Goal: Task Accomplishment & Management: Use online tool/utility

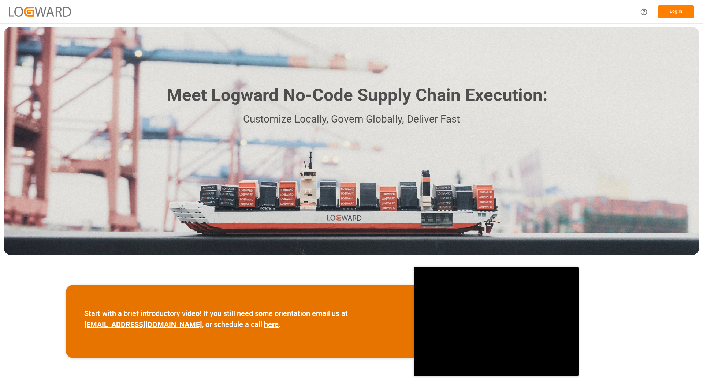
click at [676, 13] on button "Log In" at bounding box center [675, 11] width 37 height 13
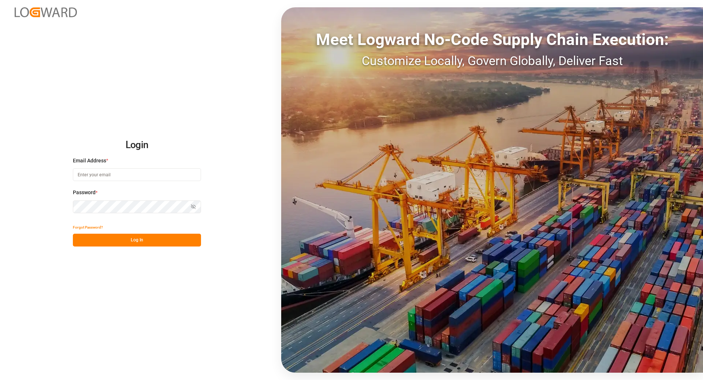
type input "tanja.schoepple@fms-logistics.com"
click at [145, 245] on button "Log In" at bounding box center [137, 240] width 128 height 13
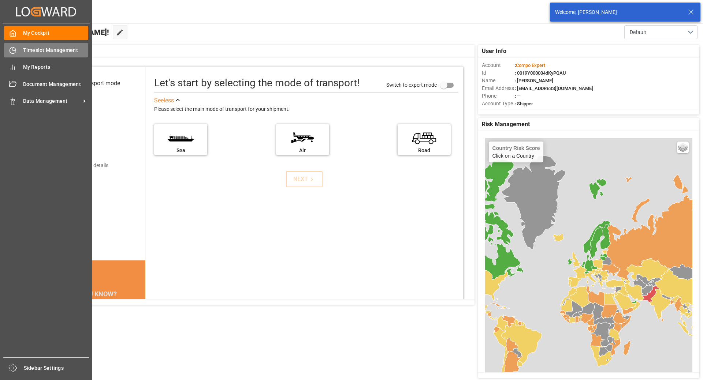
click at [12, 48] on icon at bounding box center [12, 50] width 7 height 7
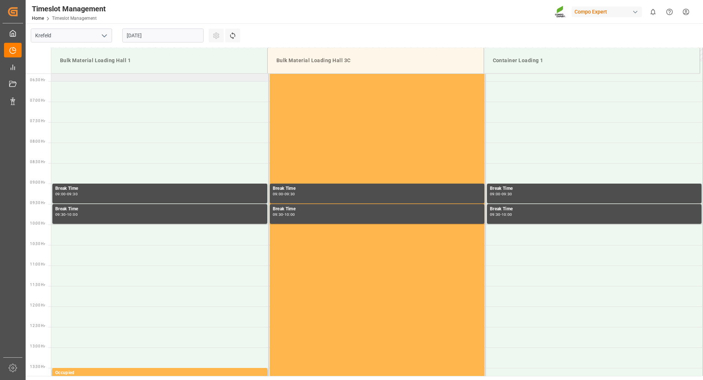
scroll to position [222, 0]
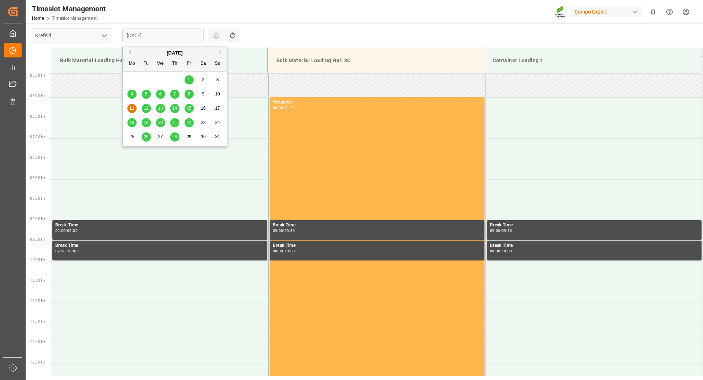
click at [175, 34] on input "[DATE]" at bounding box center [162, 36] width 81 height 14
click at [132, 123] on span "18" at bounding box center [131, 122] width 5 height 5
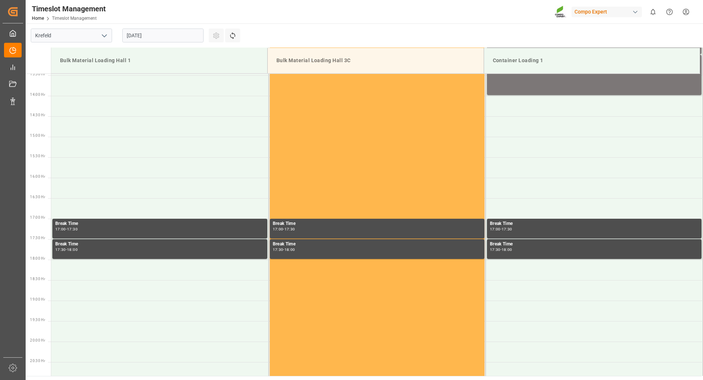
scroll to position [369, 0]
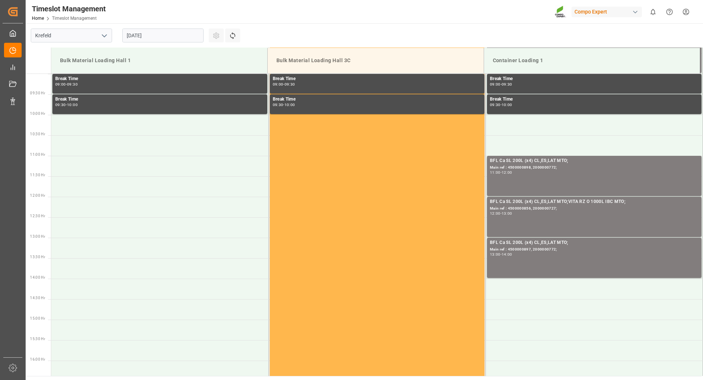
click at [171, 37] on input "18.08.2025" at bounding box center [162, 36] width 81 height 14
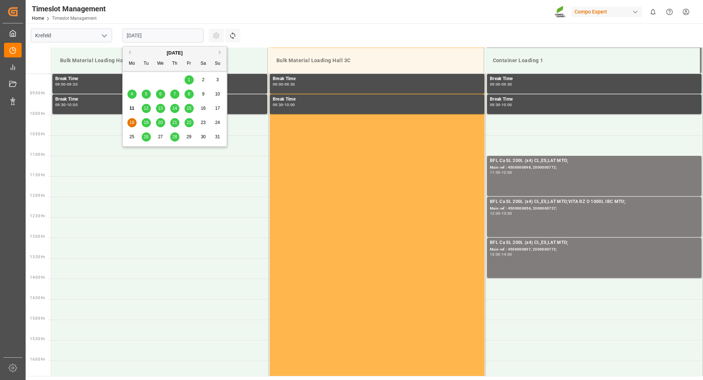
click at [149, 123] on div "19" at bounding box center [146, 123] width 9 height 9
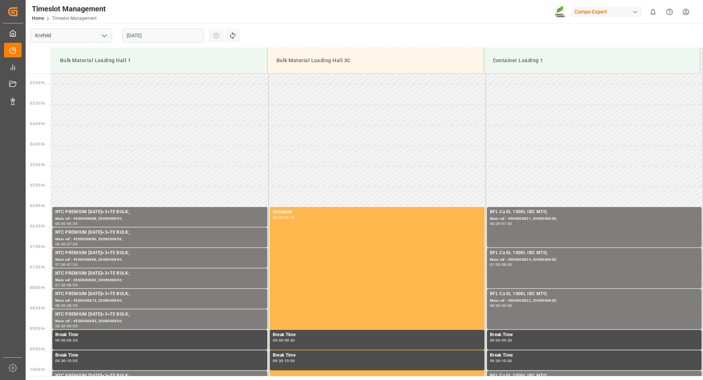
scroll to position [0, 0]
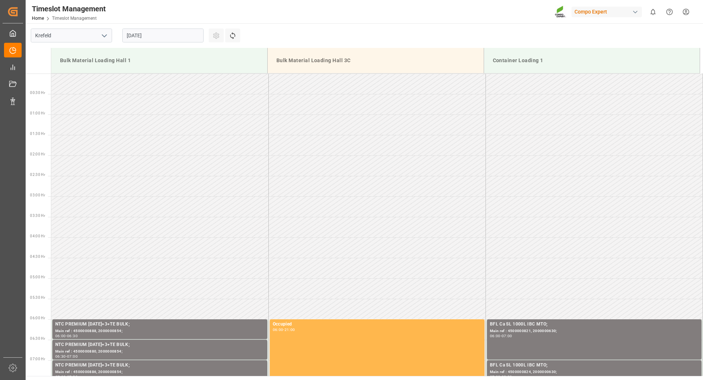
click at [178, 36] on input "19.08.2025" at bounding box center [162, 36] width 81 height 14
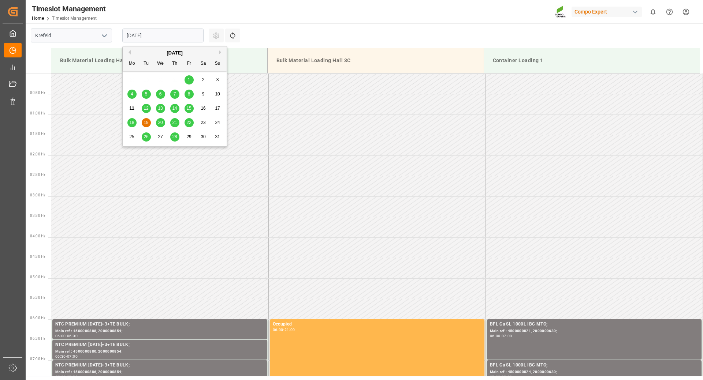
click at [160, 125] on span "20" at bounding box center [160, 122] width 5 height 5
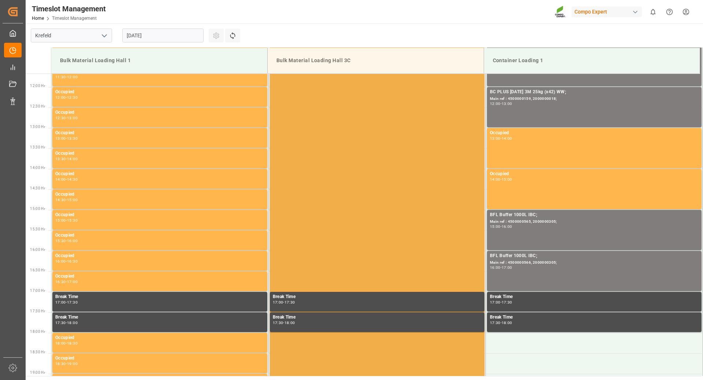
scroll to position [625, 0]
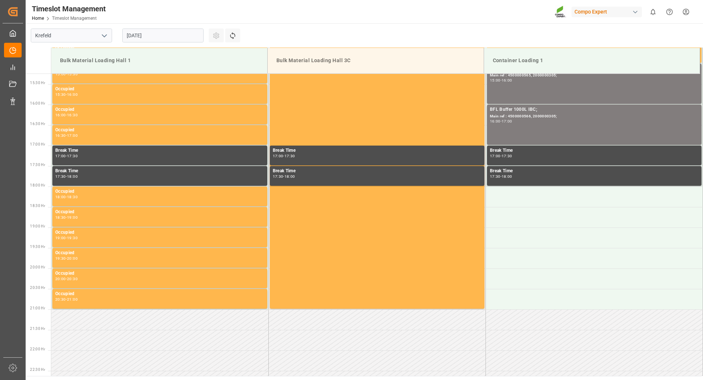
click at [175, 35] on input "20.08.2025" at bounding box center [162, 36] width 81 height 14
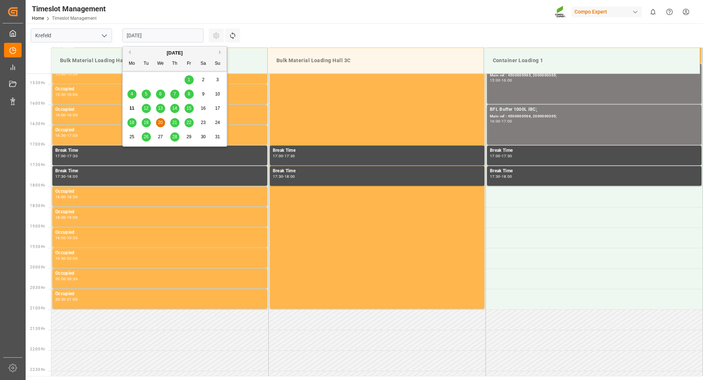
click at [172, 124] on span "21" at bounding box center [174, 122] width 5 height 5
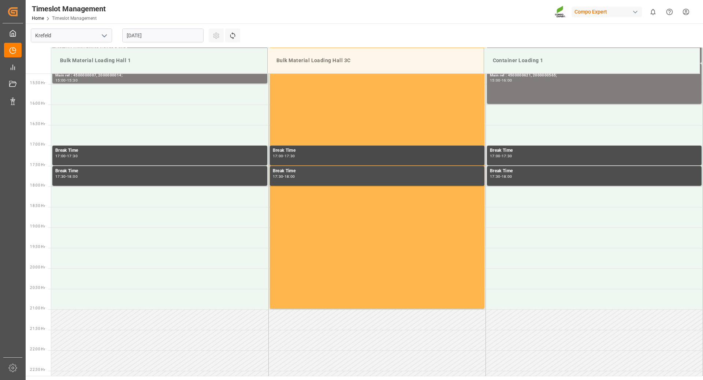
scroll to position [681, 0]
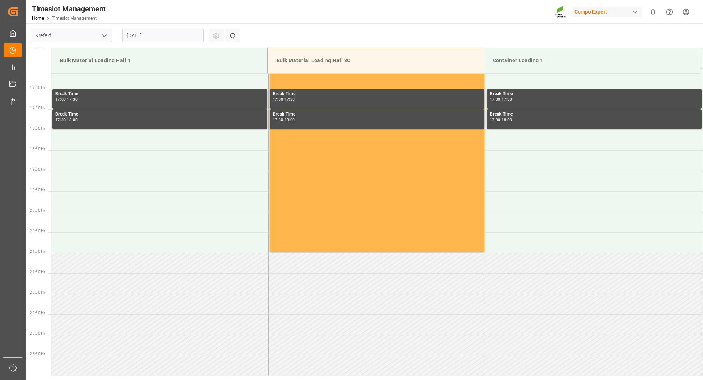
click at [173, 31] on input "21.08.2025" at bounding box center [162, 36] width 81 height 14
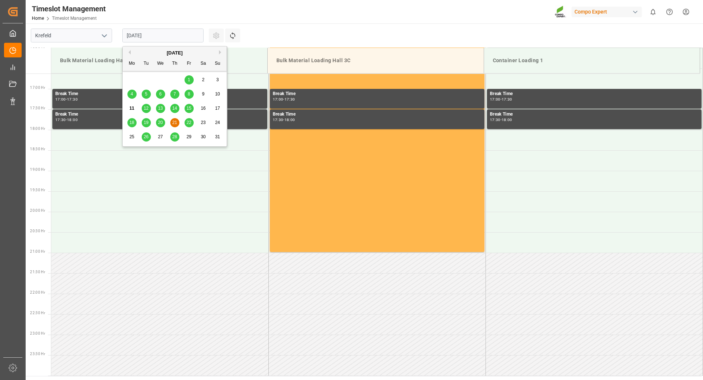
click at [187, 123] on span "22" at bounding box center [188, 122] width 5 height 5
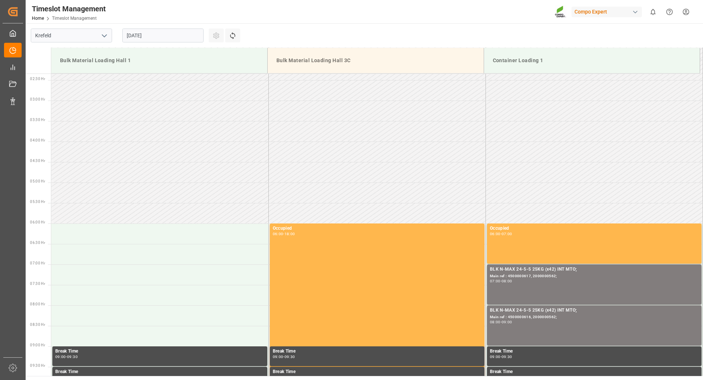
scroll to position [0, 0]
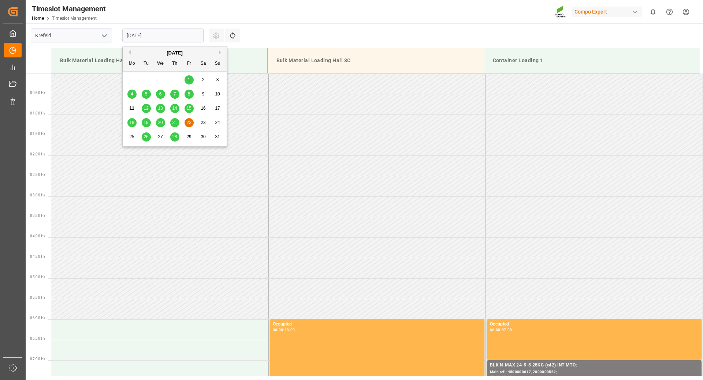
click at [163, 34] on input "22.08.2025" at bounding box center [162, 36] width 81 height 14
click at [130, 122] on span "18" at bounding box center [131, 122] width 5 height 5
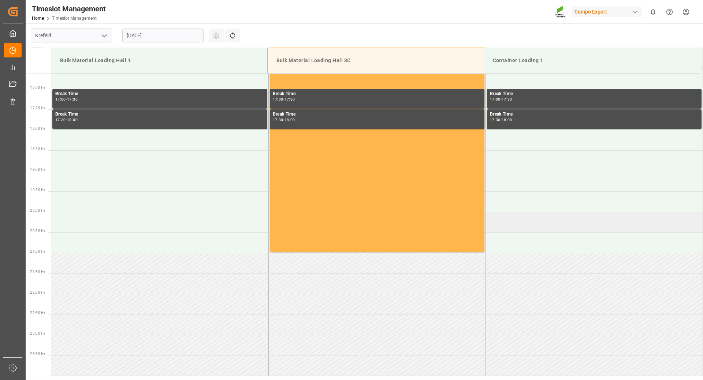
scroll to position [535, 0]
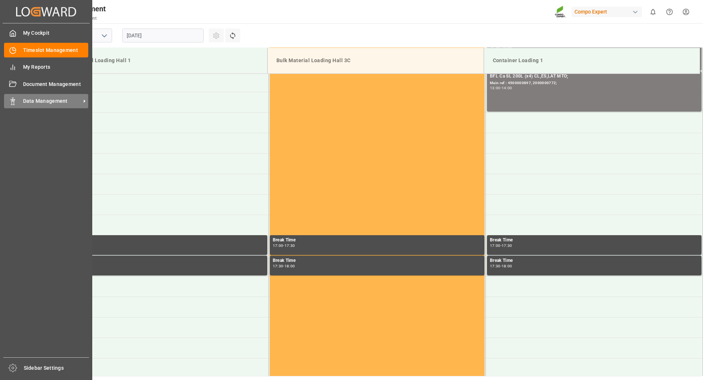
click at [10, 100] on icon at bounding box center [12, 101] width 7 height 7
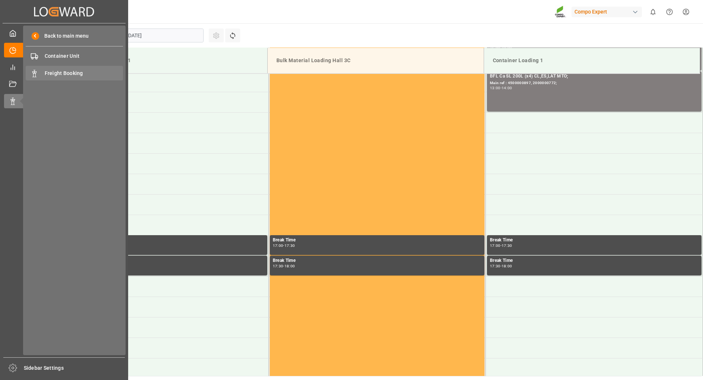
click at [61, 72] on span "Freight Booking" at bounding box center [84, 74] width 79 height 8
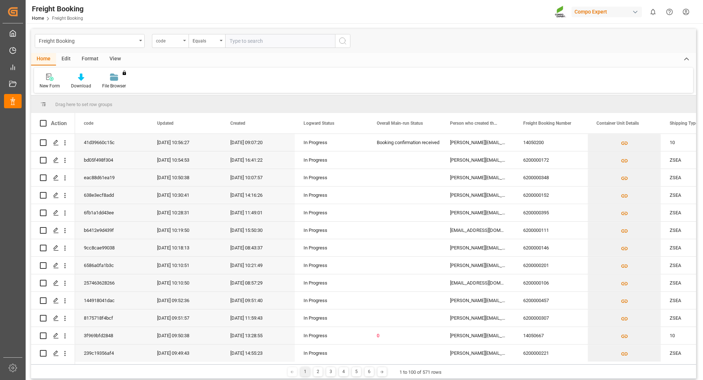
click at [183, 42] on div "code" at bounding box center [170, 41] width 37 height 14
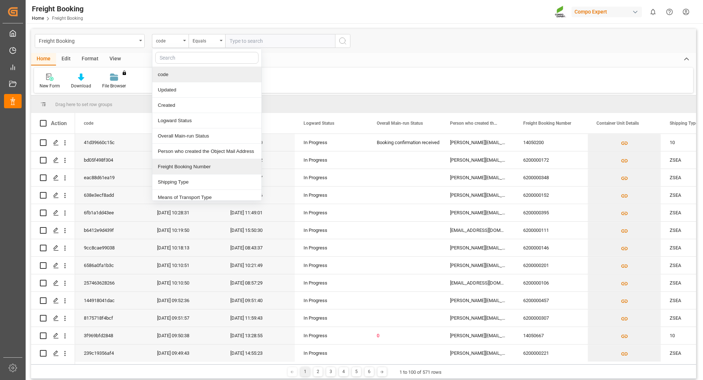
click at [177, 168] on div "Freight Booking Number" at bounding box center [206, 166] width 109 height 15
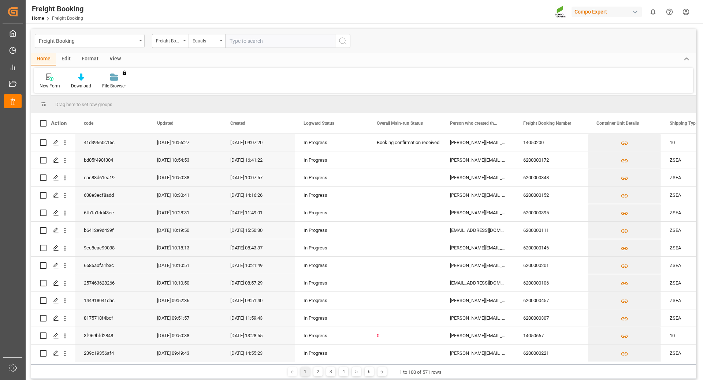
click at [250, 39] on input "text" at bounding box center [280, 41] width 110 height 14
type input "6200000439"
click at [345, 42] on icon "search button" at bounding box center [342, 41] width 9 height 9
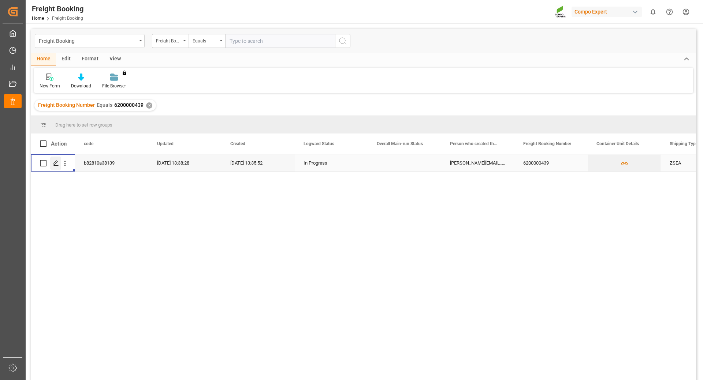
click at [53, 164] on div "Press SPACE to select this row." at bounding box center [55, 164] width 11 height 14
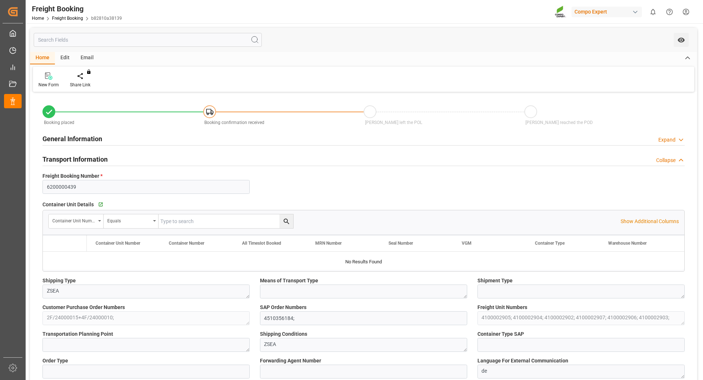
type input "EGEDK"
type input "0"
type input "76608"
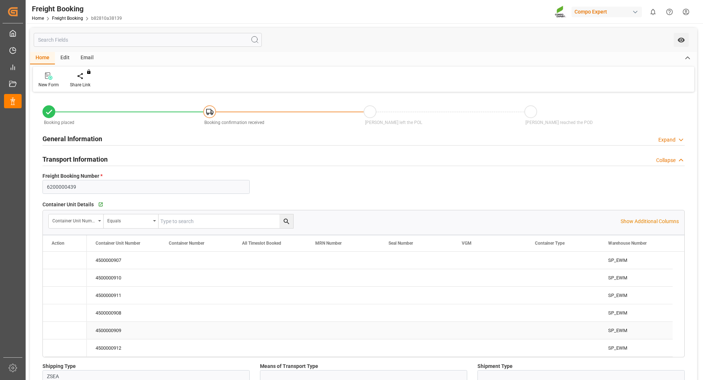
type input "[DATE] 01:00"
type input "[DATE] 13:35"
type input "[DATE] 13:38"
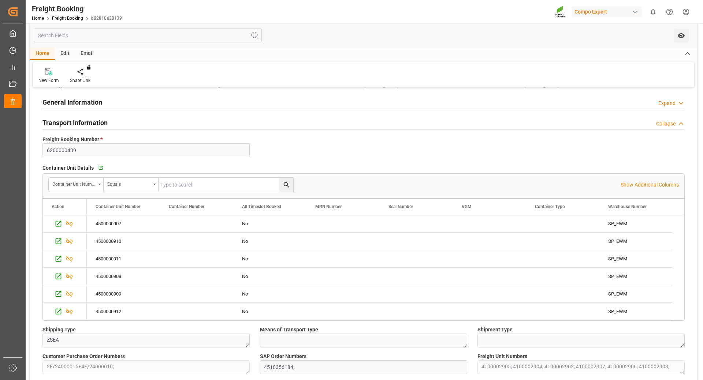
scroll to position [73, 0]
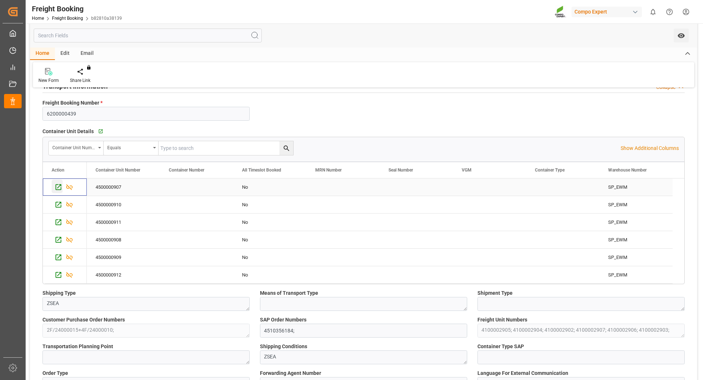
click at [57, 188] on icon "Press SPACE to select this row." at bounding box center [59, 187] width 8 height 8
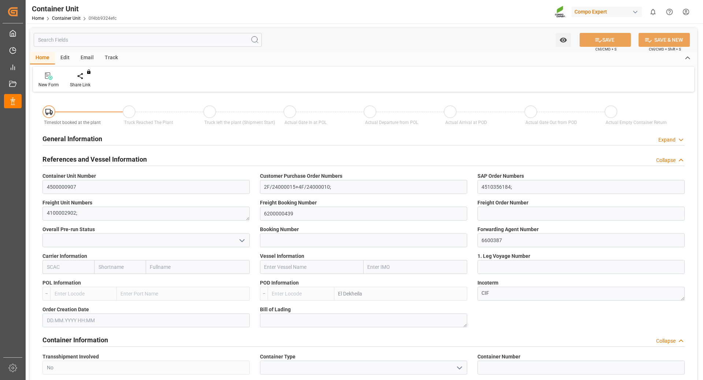
type input "EGEDK"
type input "0"
type input "12768"
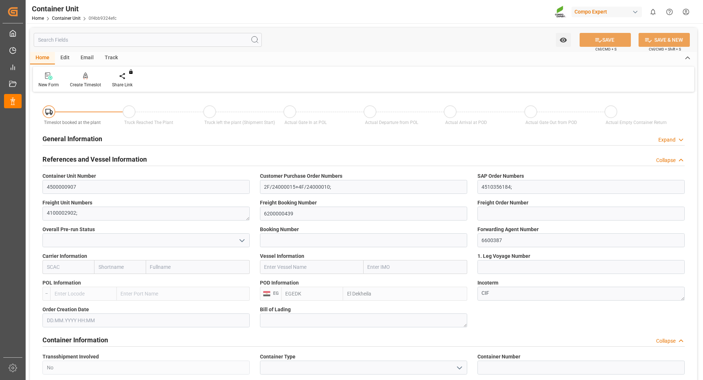
type input "14.08.2025"
click at [84, 85] on div "Create Timeslot" at bounding box center [85, 85] width 31 height 7
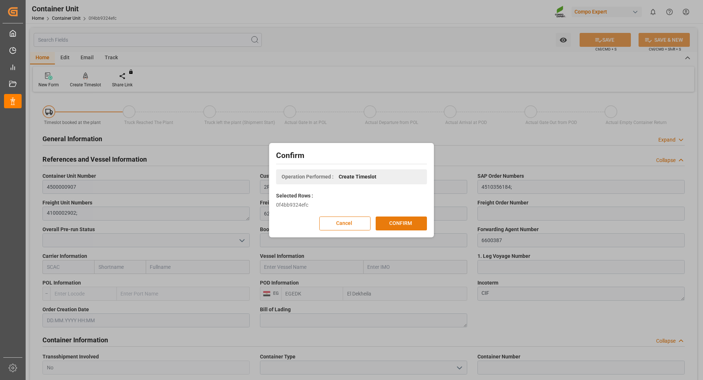
click at [392, 226] on button "CONFIRM" at bounding box center [401, 224] width 51 height 14
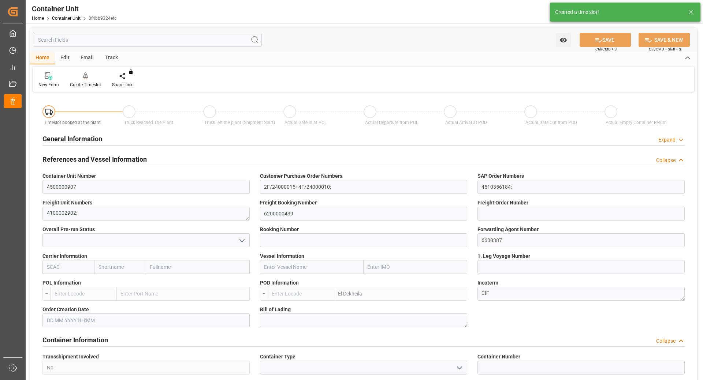
type input "EGEDK"
type input "0"
type input "12768"
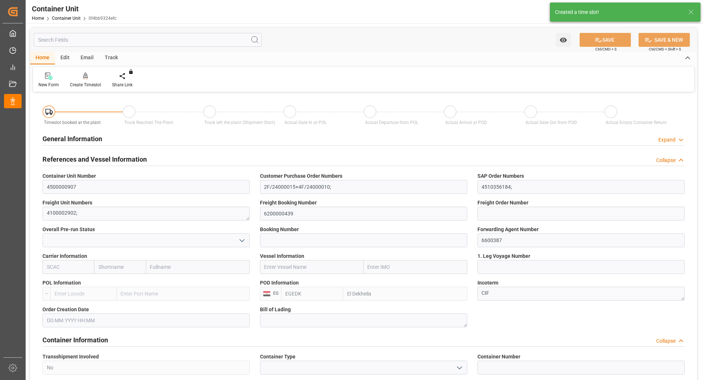
type input "14.08.2025"
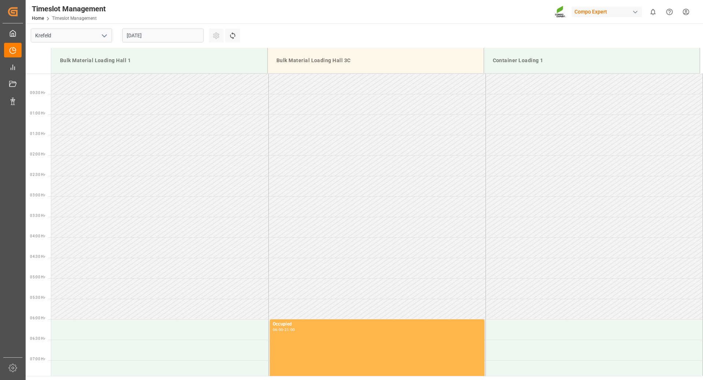
scroll to position [405, 0]
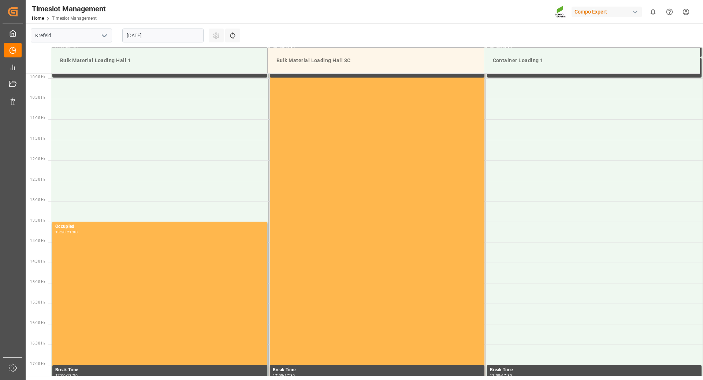
click at [172, 37] on input "[DATE]" at bounding box center [162, 36] width 81 height 14
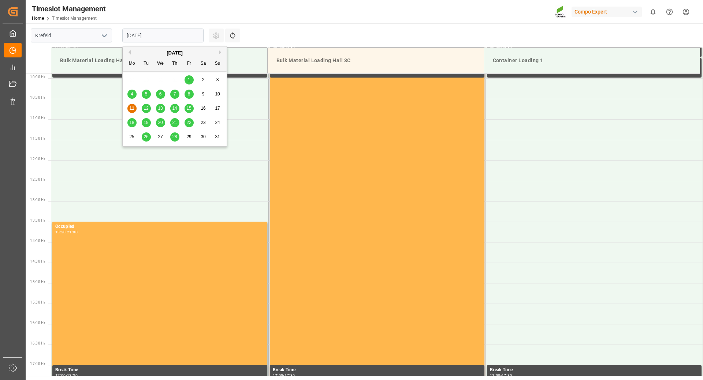
click at [133, 122] on span "18" at bounding box center [131, 122] width 5 height 5
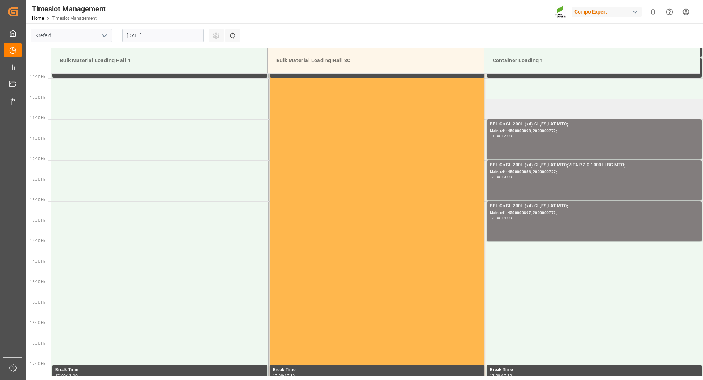
scroll to position [332, 0]
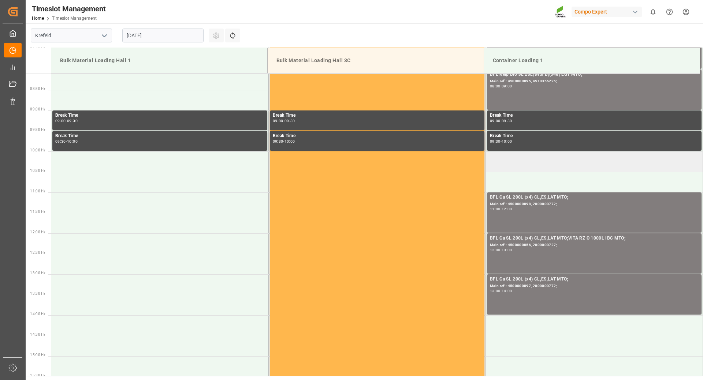
click at [510, 165] on td at bounding box center [593, 162] width 217 height 20
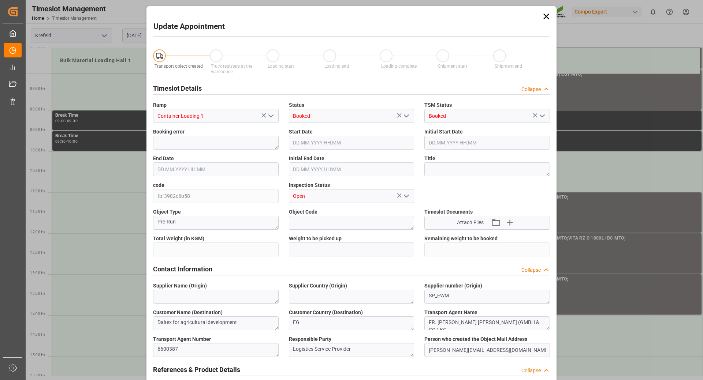
type input "12768"
type input "0"
type input "[DATE] 10:00"
type input "18.08.2025 10:30"
type input "11.08.2025 08:59"
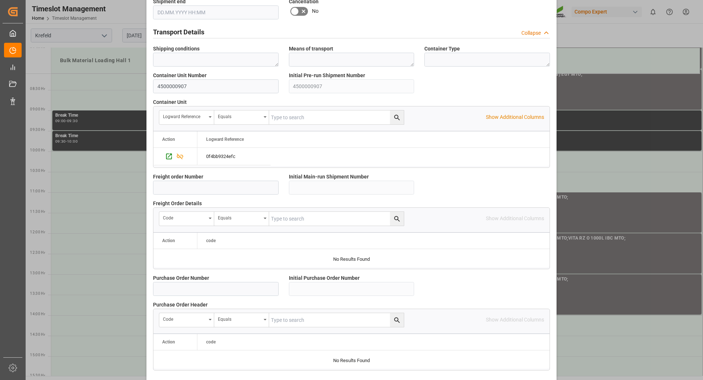
scroll to position [587, 0]
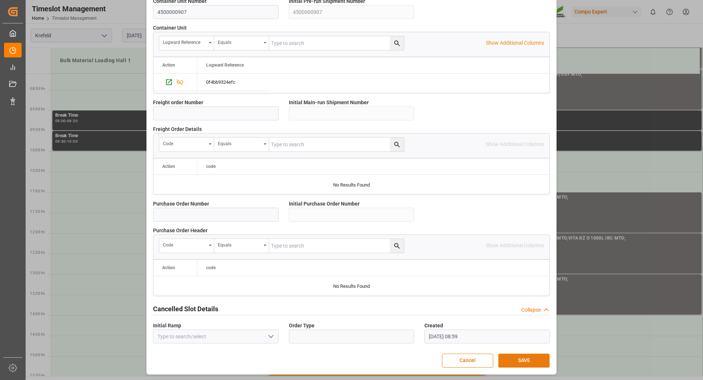
click at [510, 362] on button "SAVE" at bounding box center [523, 361] width 51 height 14
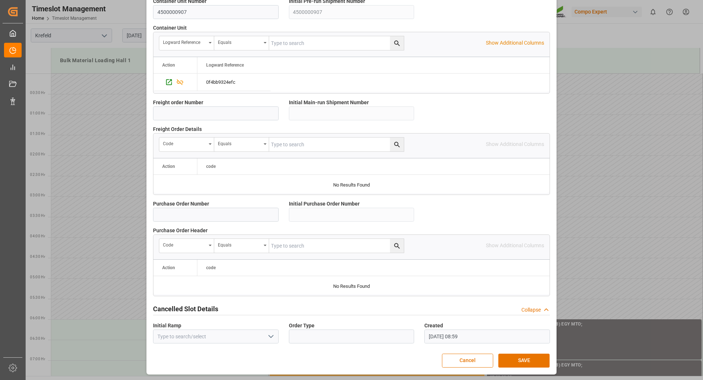
click at [619, 139] on div "Update Appointment Transport object created Truck registers at the warehouse Lo…" at bounding box center [351, 190] width 703 height 380
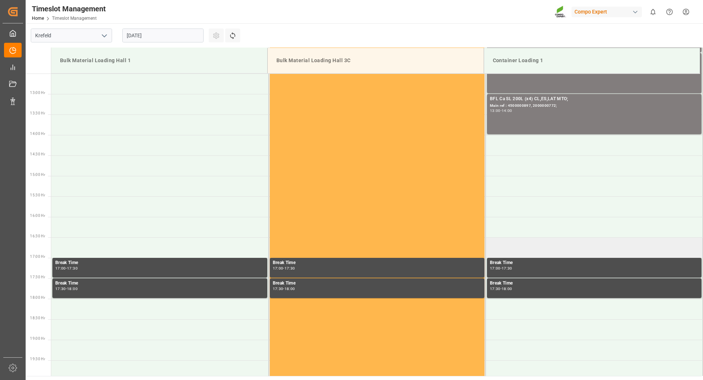
scroll to position [586, 0]
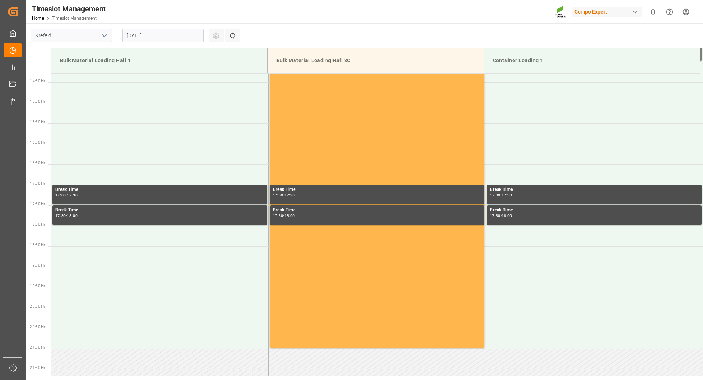
click at [172, 38] on input "18.08.2025" at bounding box center [162, 36] width 81 height 14
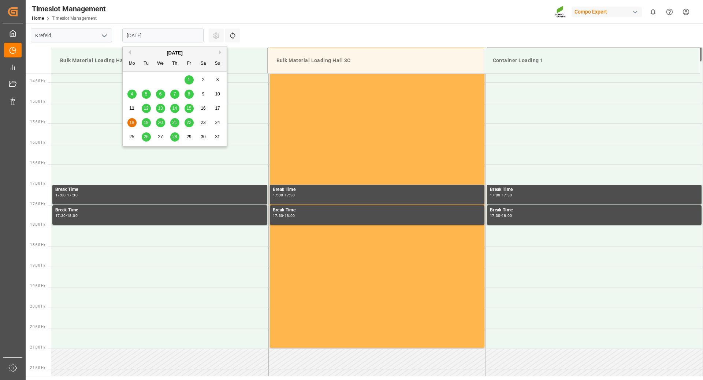
click at [145, 124] on span "19" at bounding box center [145, 122] width 5 height 5
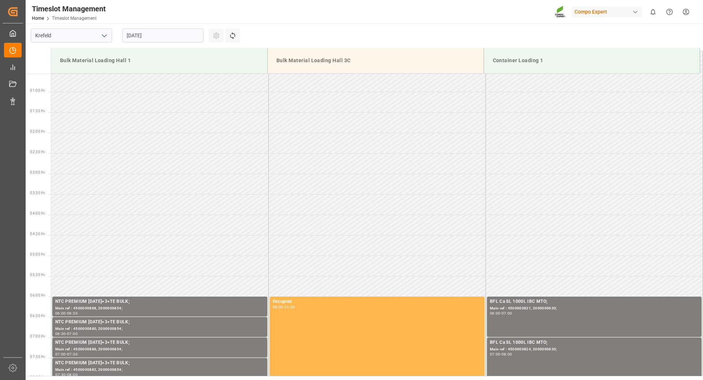
scroll to position [0, 0]
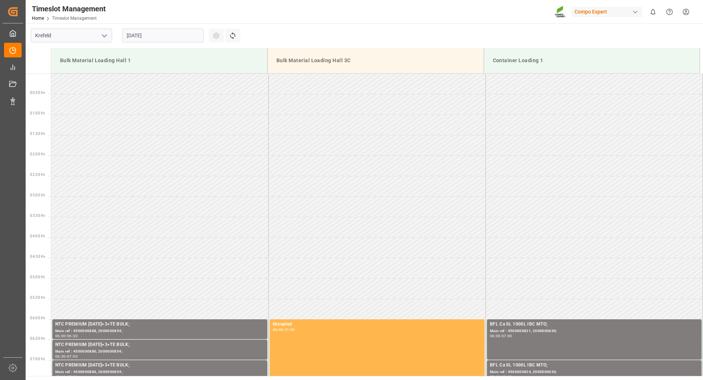
click at [176, 36] on input "19.08.2025" at bounding box center [162, 36] width 81 height 14
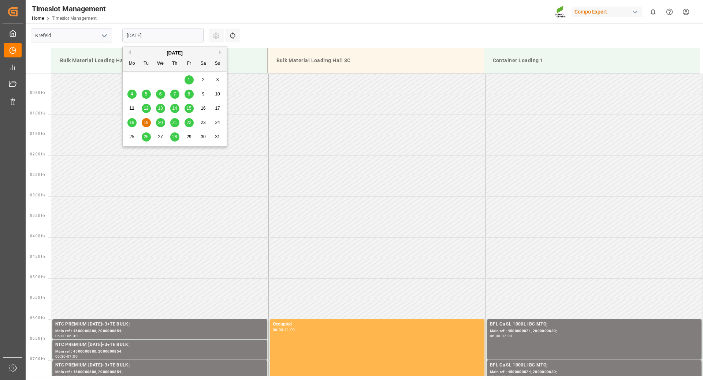
click at [160, 124] on span "20" at bounding box center [160, 122] width 5 height 5
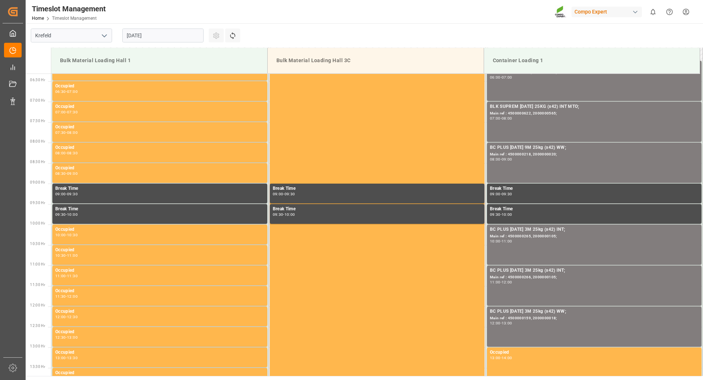
scroll to position [112, 0]
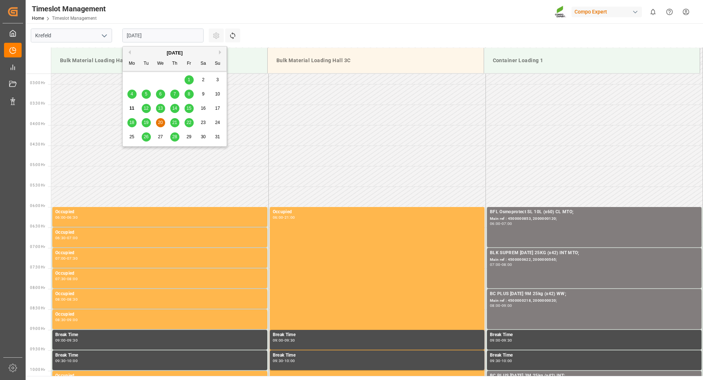
click at [180, 32] on input "20.08.2025" at bounding box center [162, 36] width 81 height 14
click at [174, 121] on span "21" at bounding box center [174, 122] width 5 height 5
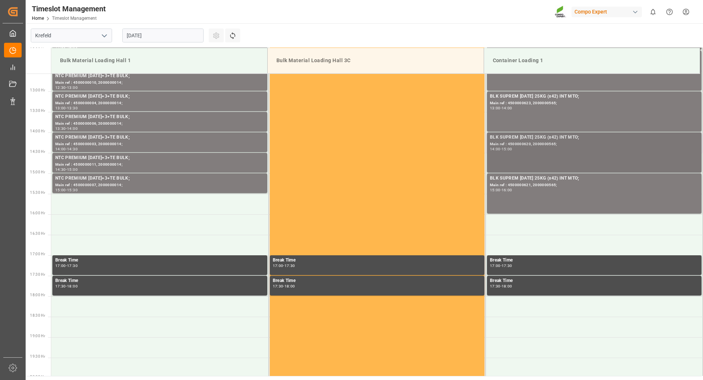
scroll to position [552, 0]
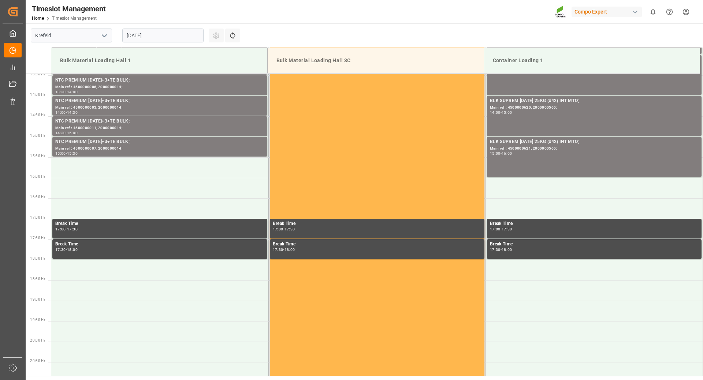
click at [192, 30] on input "21.08.2025" at bounding box center [162, 36] width 81 height 14
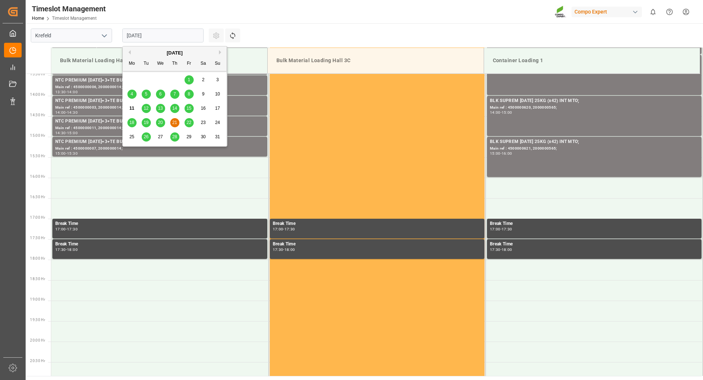
click at [191, 124] on span "22" at bounding box center [188, 122] width 5 height 5
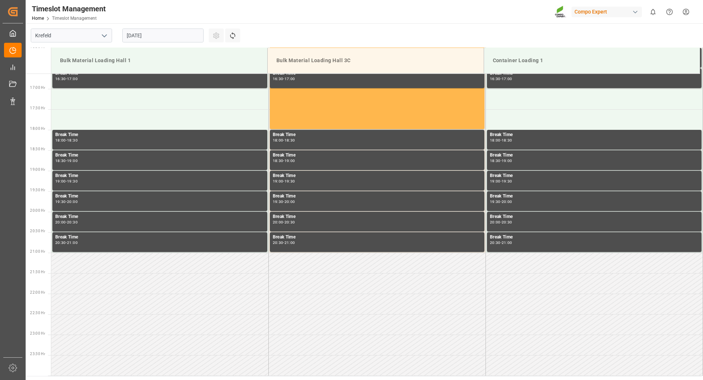
scroll to position [462, 0]
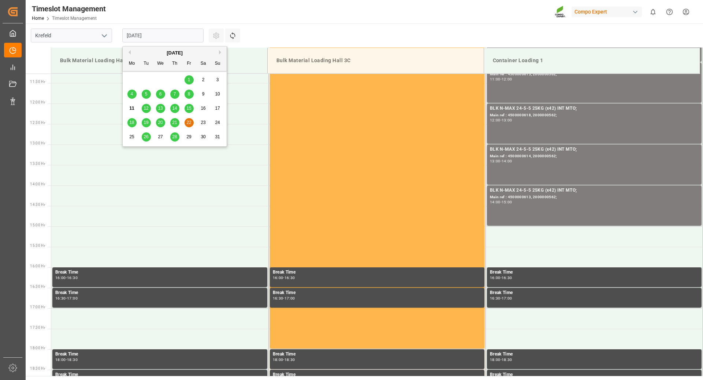
click at [180, 32] on input "22.08.2025" at bounding box center [162, 36] width 81 height 14
click at [130, 122] on span "18" at bounding box center [131, 122] width 5 height 5
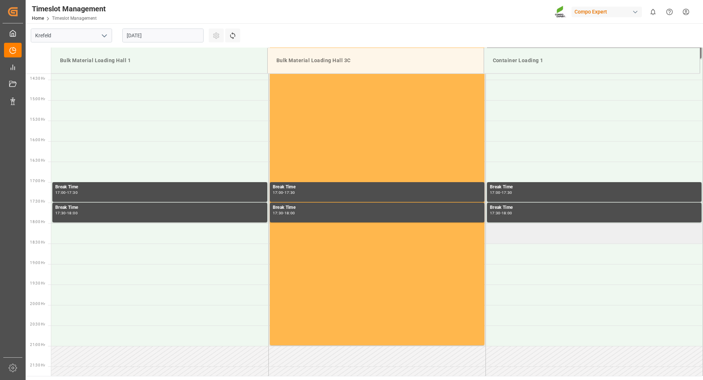
scroll to position [478, 0]
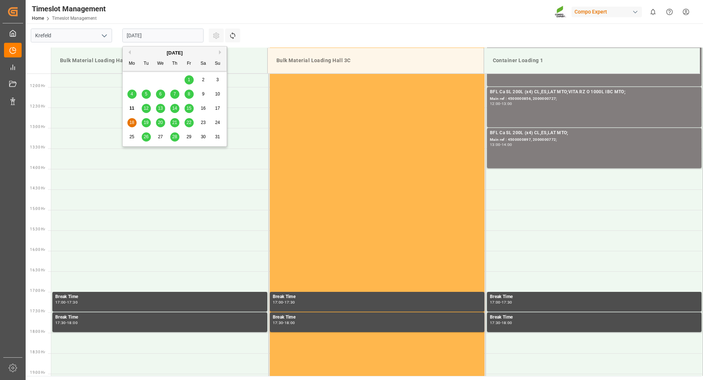
click at [164, 36] on input "18.08.2025" at bounding box center [162, 36] width 81 height 14
click at [143, 123] on div "19" at bounding box center [146, 123] width 9 height 9
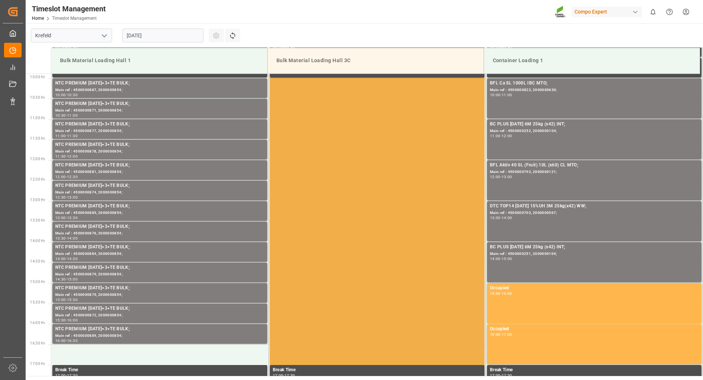
scroll to position [588, 0]
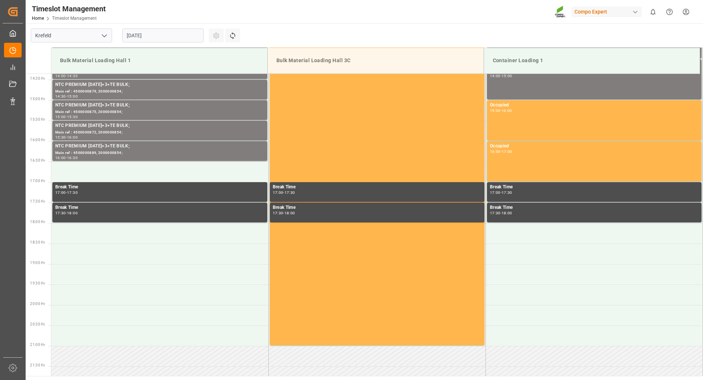
click at [179, 35] on input "19.08.2025" at bounding box center [162, 36] width 81 height 14
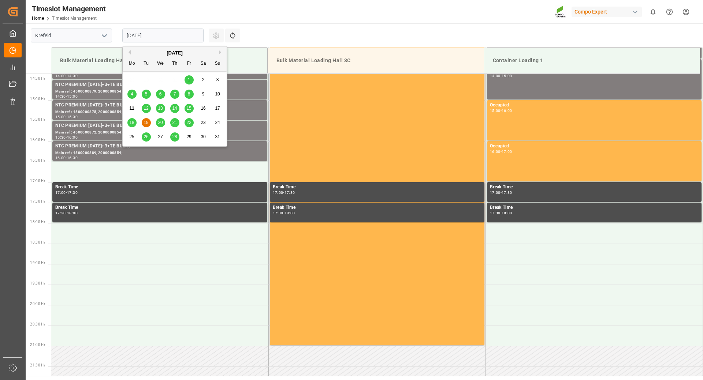
click at [159, 122] on span "20" at bounding box center [160, 122] width 5 height 5
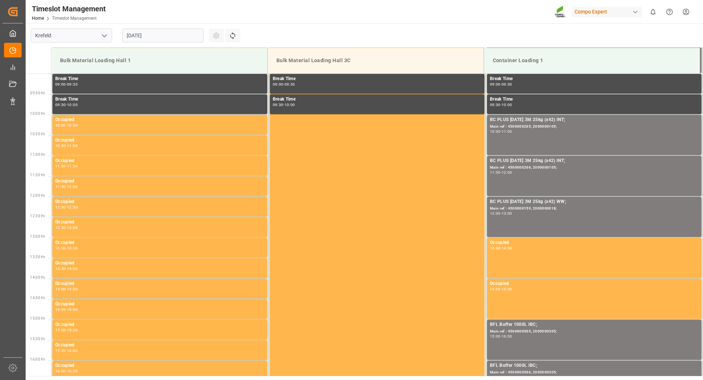
scroll to position [149, 0]
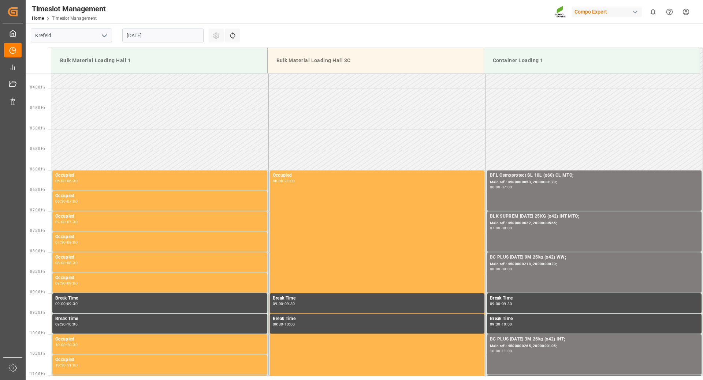
click at [173, 28] on div "20.08.2025" at bounding box center [162, 35] width 91 height 24
click at [173, 33] on input "20.08.2025" at bounding box center [162, 36] width 81 height 14
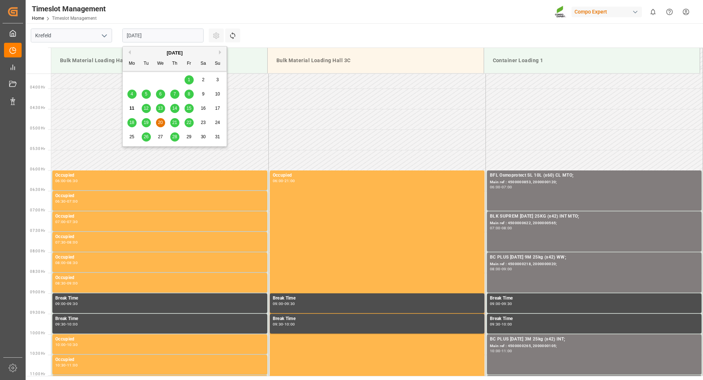
click at [175, 123] on span "21" at bounding box center [174, 122] width 5 height 5
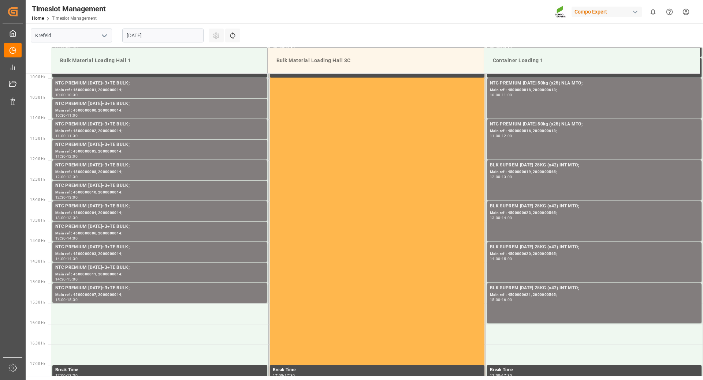
scroll to position [515, 0]
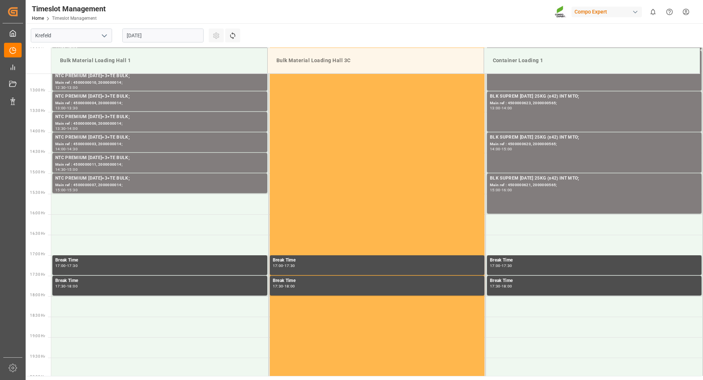
click at [164, 35] on input "21.08.2025" at bounding box center [162, 36] width 81 height 14
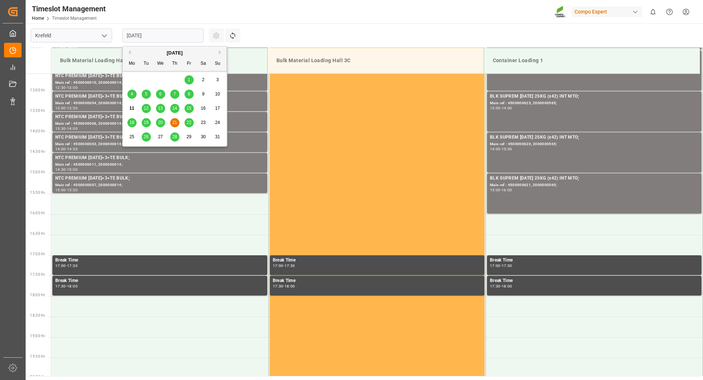
click at [190, 125] on span "22" at bounding box center [188, 122] width 5 height 5
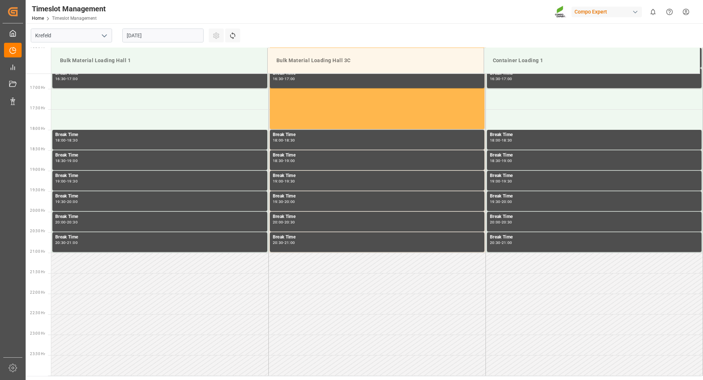
scroll to position [535, 0]
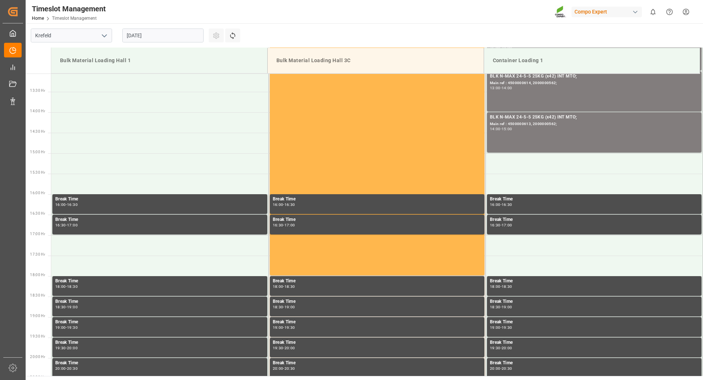
click at [173, 38] on input "22.08.2025" at bounding box center [162, 36] width 81 height 14
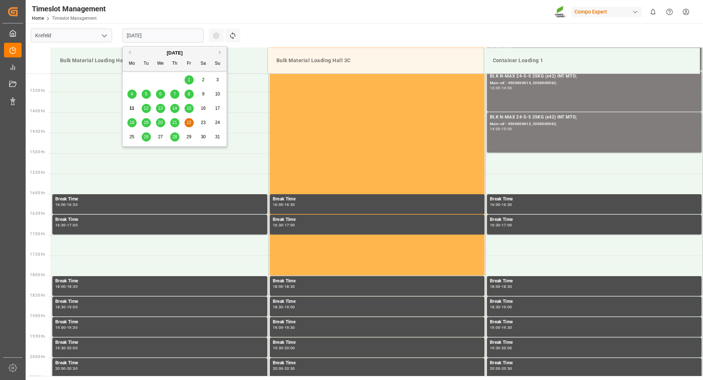
click at [132, 124] on span "18" at bounding box center [131, 122] width 5 height 5
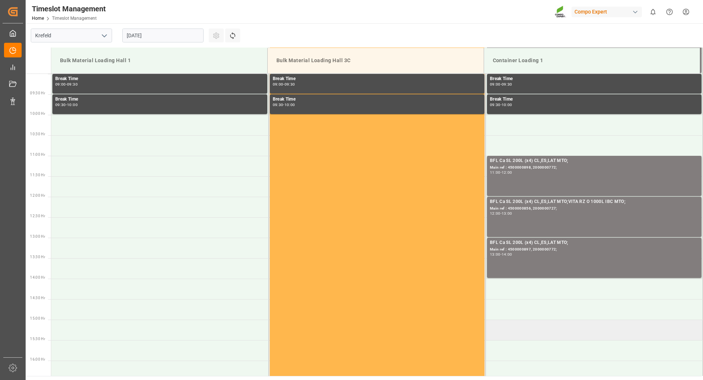
scroll to position [515, 0]
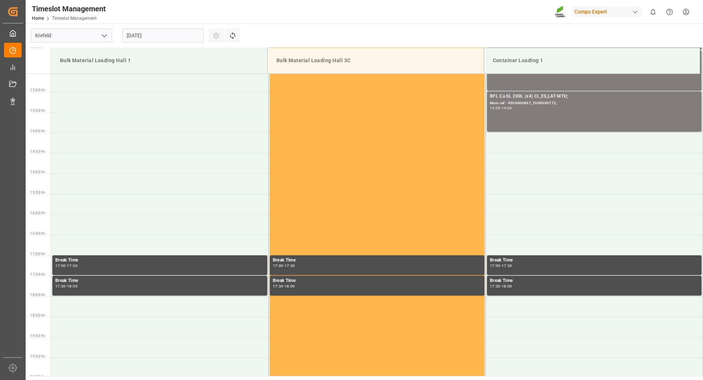
click at [159, 37] on input "18.08.2025" at bounding box center [162, 36] width 81 height 14
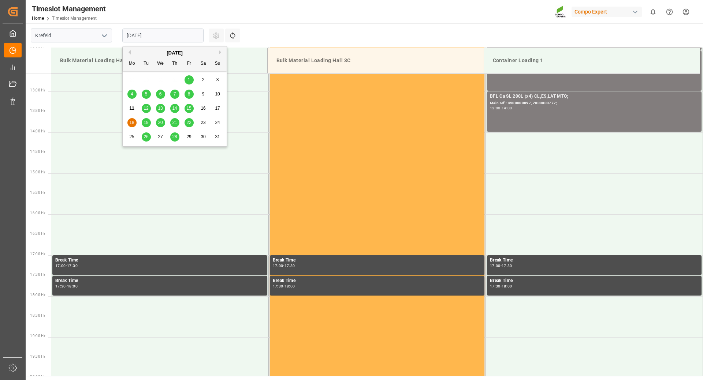
click at [145, 119] on div "19" at bounding box center [146, 123] width 9 height 9
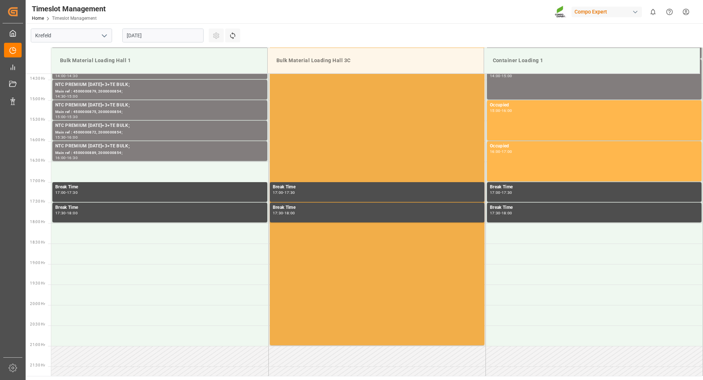
scroll to position [661, 0]
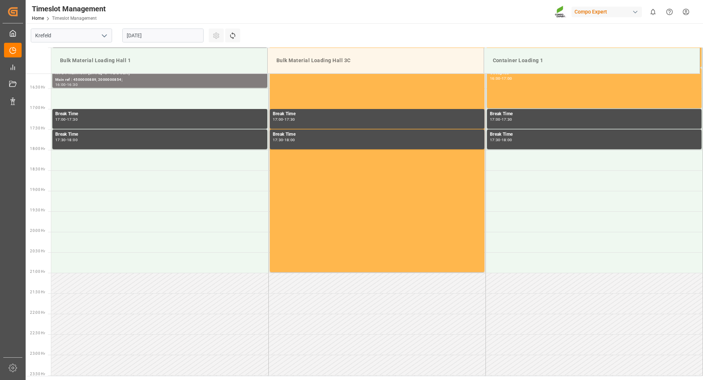
click at [165, 35] on input "[DATE]" at bounding box center [162, 36] width 81 height 14
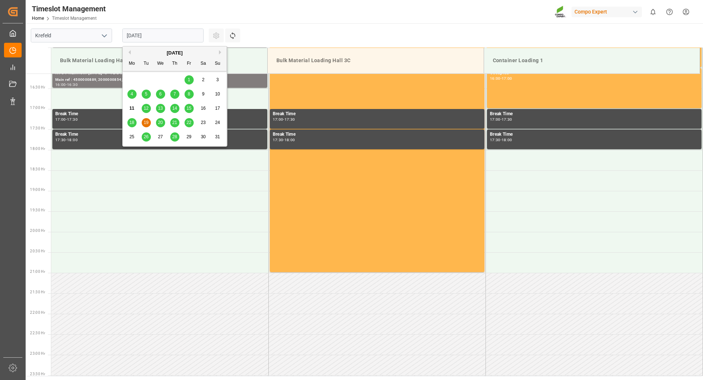
click at [164, 124] on div "20" at bounding box center [160, 123] width 9 height 9
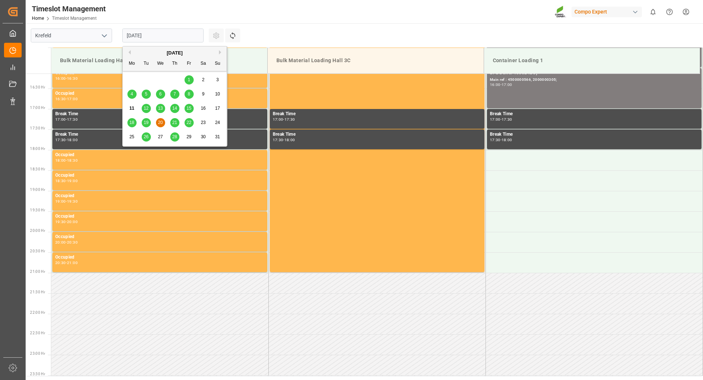
click at [178, 37] on input "[DATE]" at bounding box center [162, 36] width 81 height 14
click at [173, 124] on span "21" at bounding box center [174, 122] width 5 height 5
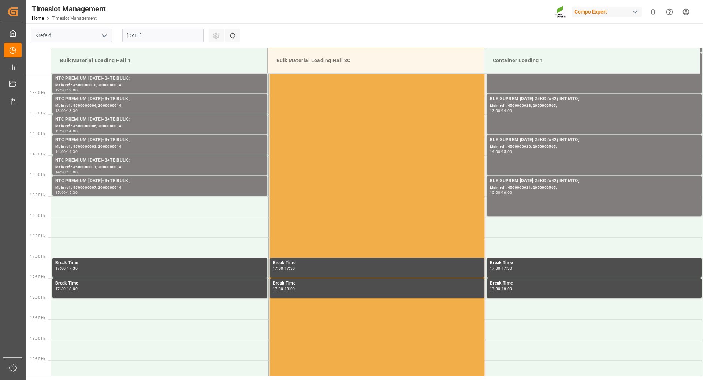
scroll to position [366, 0]
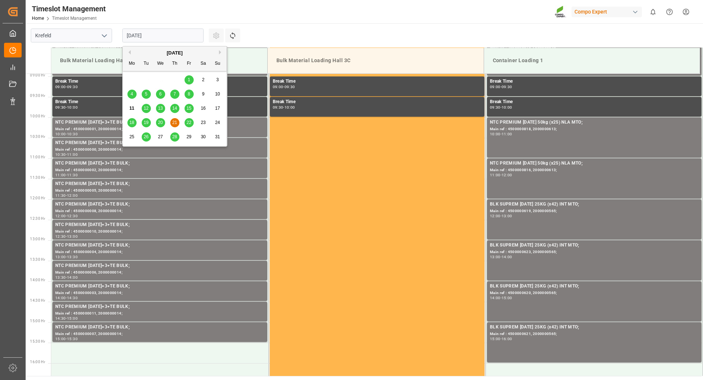
click at [178, 34] on input "21.08.2025" at bounding box center [162, 36] width 81 height 14
click at [146, 121] on span "19" at bounding box center [145, 122] width 5 height 5
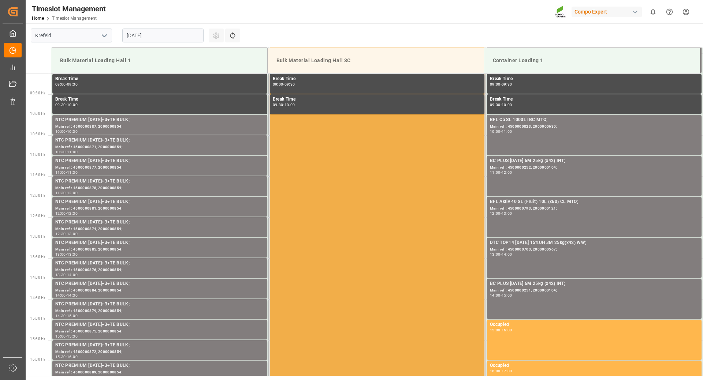
scroll to position [186, 0]
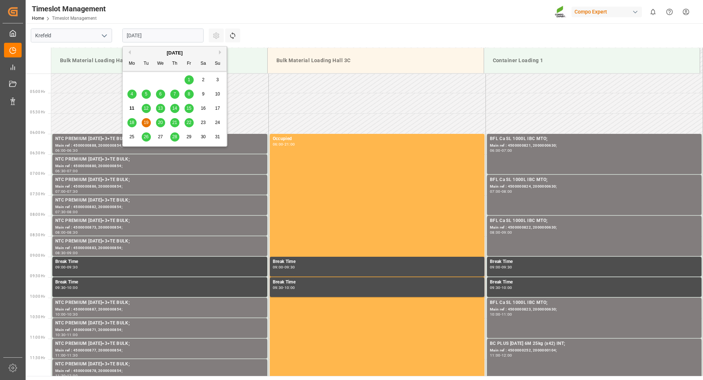
click at [172, 33] on input "[DATE]" at bounding box center [162, 36] width 81 height 14
click at [189, 125] on span "22" at bounding box center [188, 122] width 5 height 5
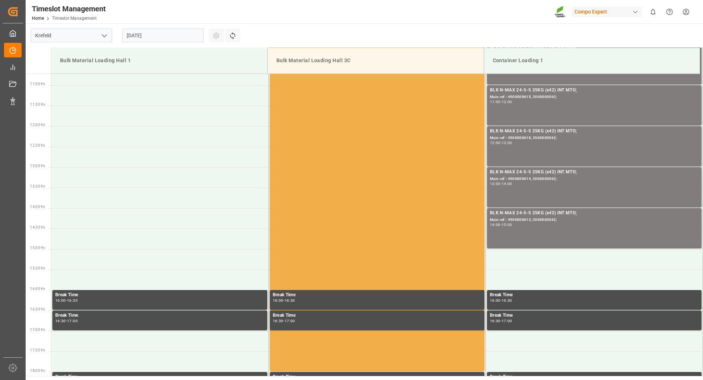
scroll to position [512, 0]
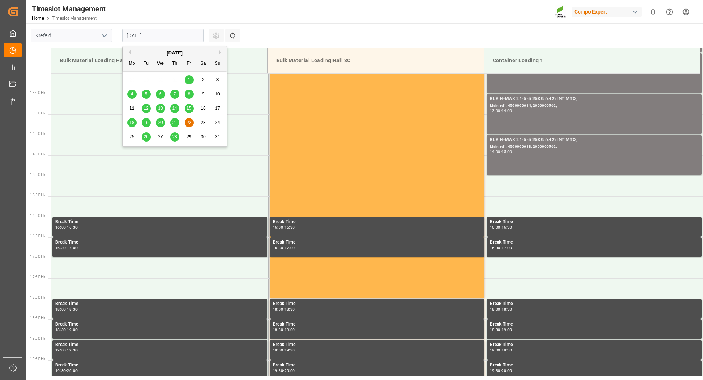
click at [180, 36] on input "22.08.2025" at bounding box center [162, 36] width 81 height 14
click at [173, 123] on span "21" at bounding box center [174, 122] width 5 height 5
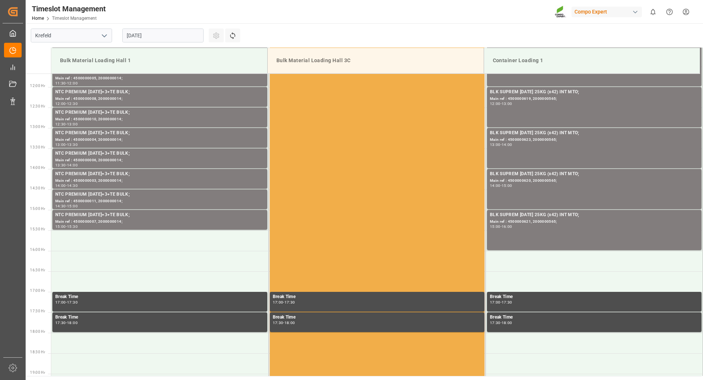
scroll to position [442, 0]
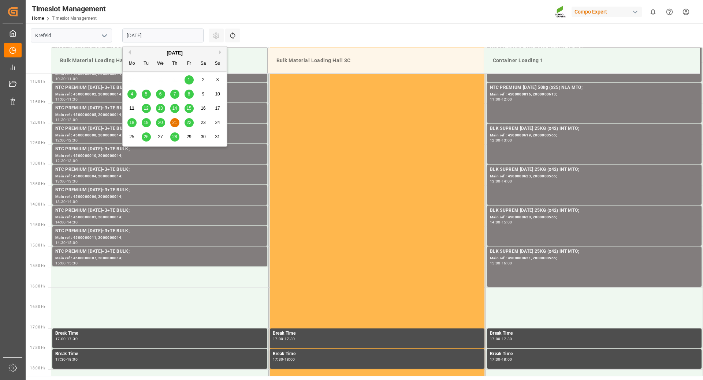
click at [175, 35] on input "21.08.2025" at bounding box center [162, 36] width 81 height 14
click at [186, 123] on span "22" at bounding box center [188, 122] width 5 height 5
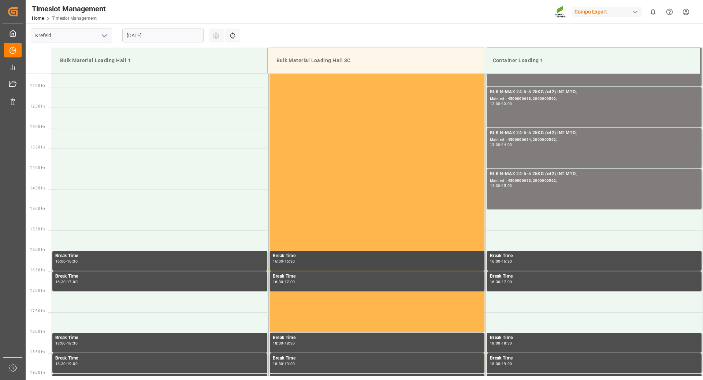
scroll to position [369, 0]
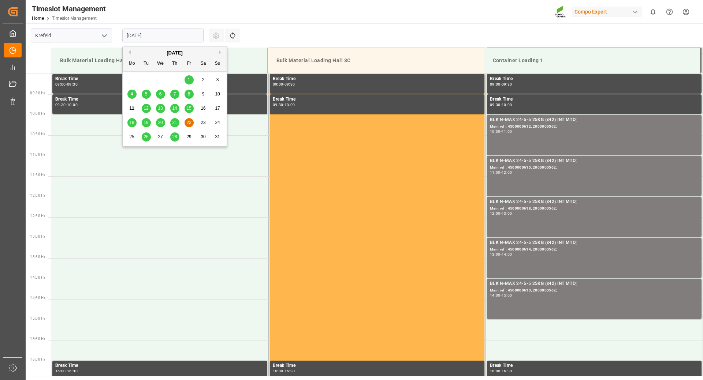
click at [183, 35] on input "22.08.2025" at bounding box center [162, 36] width 81 height 14
click at [172, 122] on div "21" at bounding box center [174, 123] width 9 height 9
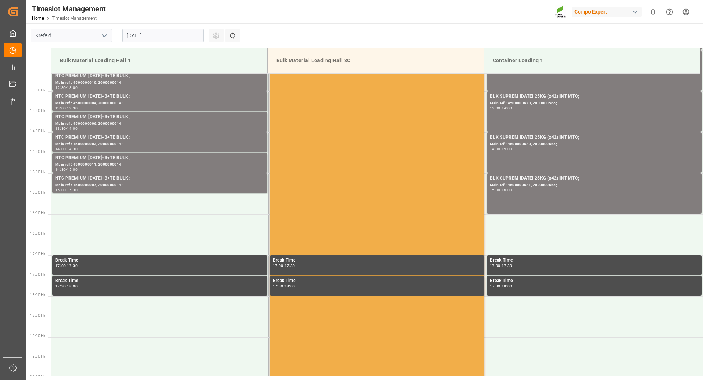
scroll to position [405, 0]
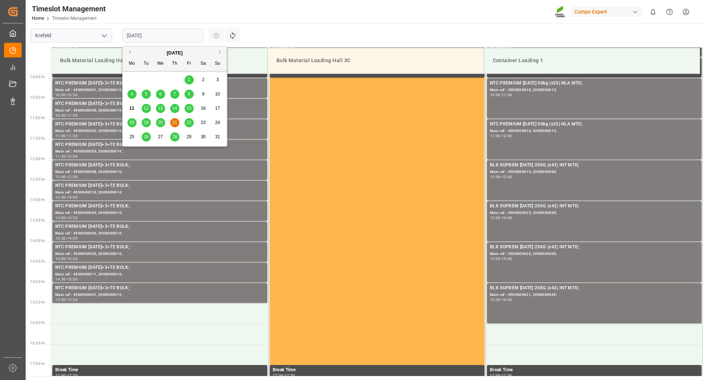
click at [178, 32] on input "21.08.2025" at bounding box center [162, 36] width 81 height 14
click at [161, 123] on span "20" at bounding box center [160, 122] width 5 height 5
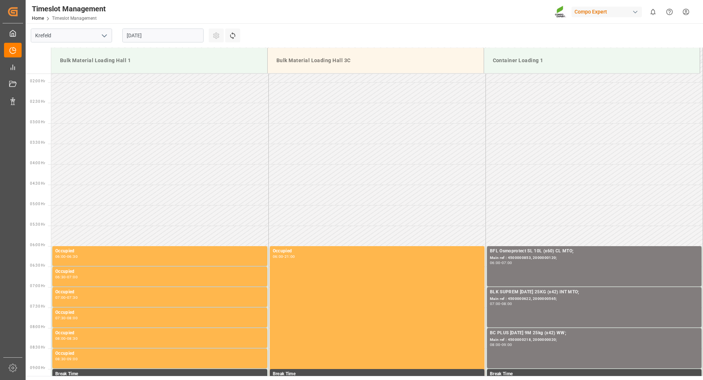
scroll to position [110, 0]
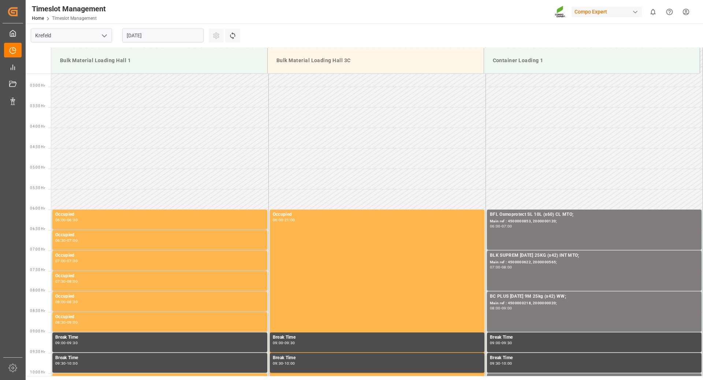
click at [182, 34] on input "[DATE]" at bounding box center [162, 36] width 81 height 14
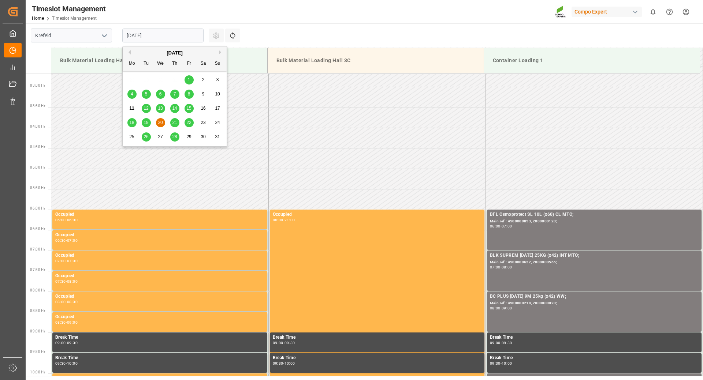
click at [187, 122] on span "22" at bounding box center [188, 122] width 5 height 5
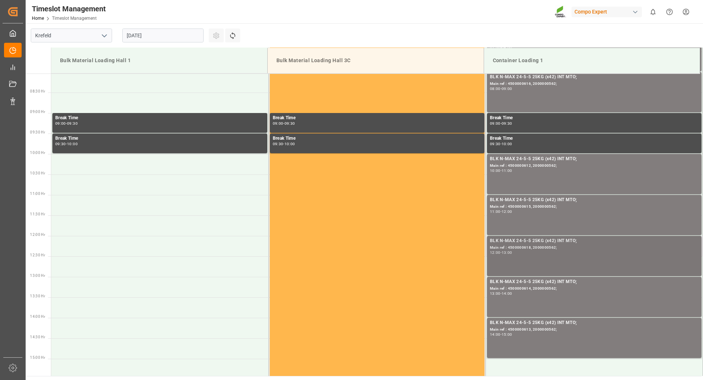
scroll to position [476, 0]
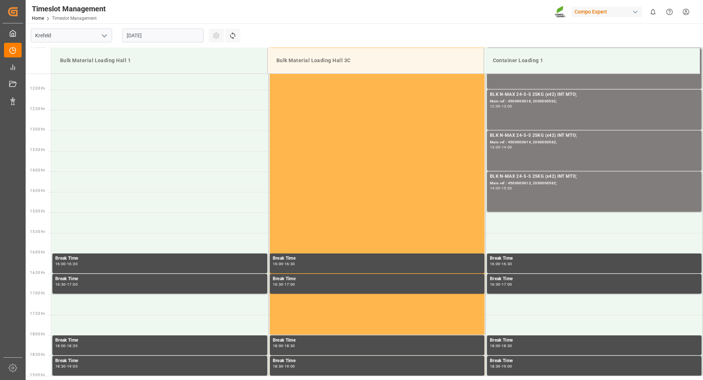
click at [161, 40] on input "22.08.2025" at bounding box center [162, 36] width 81 height 14
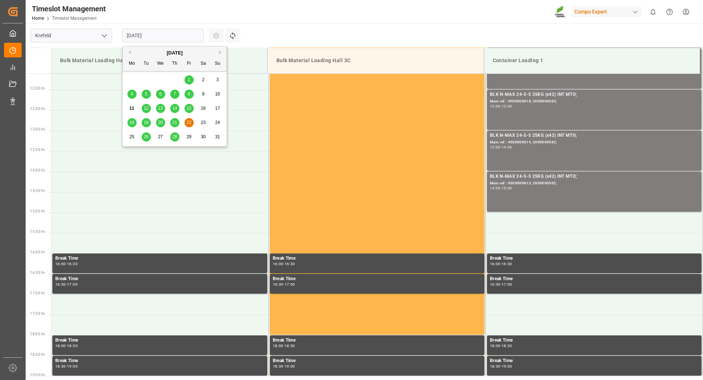
click at [135, 126] on div "18" at bounding box center [131, 123] width 9 height 9
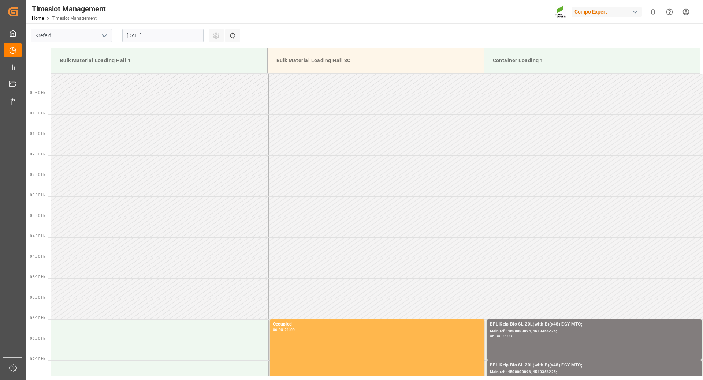
scroll to position [405, 0]
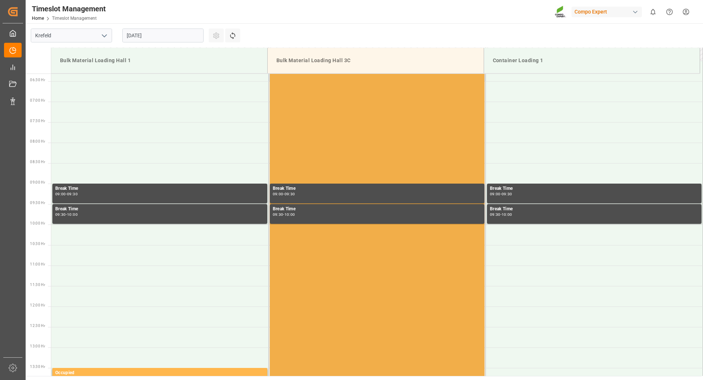
scroll to position [112, 0]
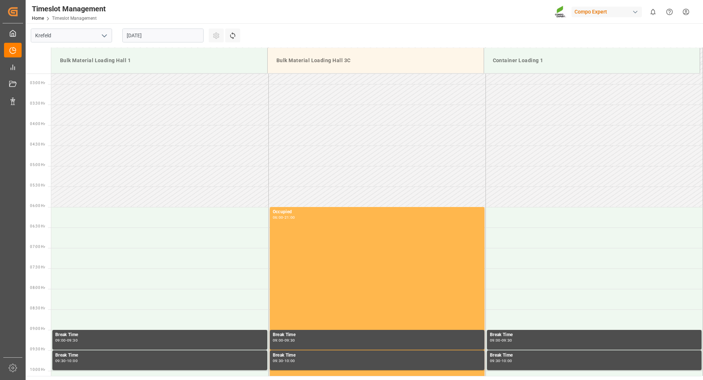
drag, startPoint x: 154, startPoint y: 26, endPoint x: 157, endPoint y: 33, distance: 7.2
click at [155, 31] on div "[DATE]" at bounding box center [162, 35] width 91 height 24
drag, startPoint x: 160, startPoint y: 35, endPoint x: 160, endPoint y: 39, distance: 3.7
click at [160, 36] on input "[DATE]" at bounding box center [162, 36] width 81 height 14
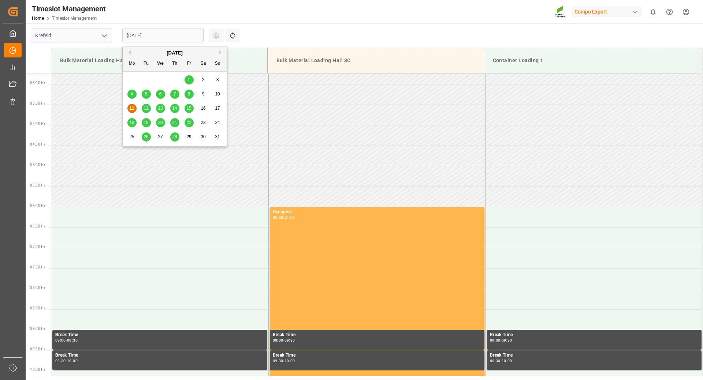
click at [130, 124] on span "18" at bounding box center [131, 122] width 5 height 5
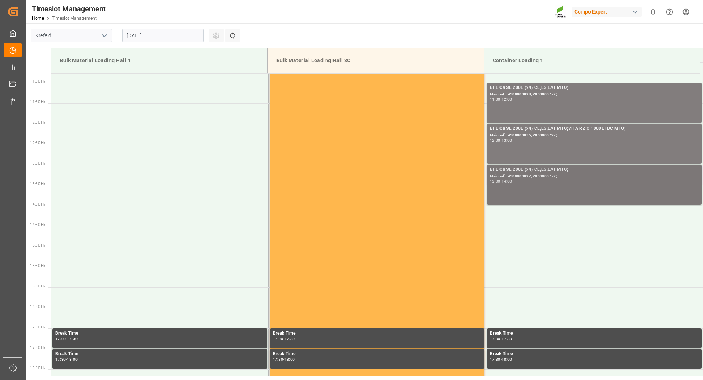
scroll to position [588, 0]
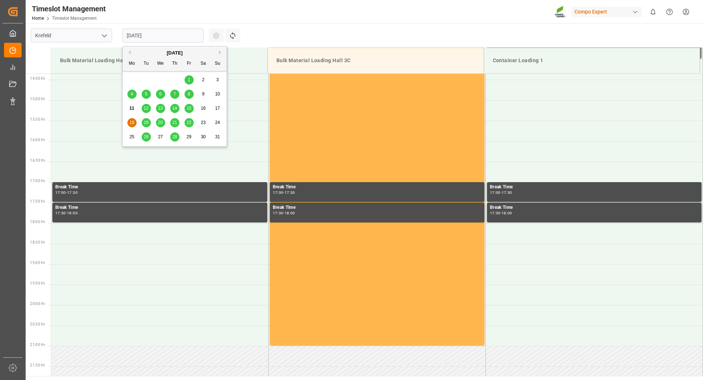
click at [168, 32] on input "[DATE]" at bounding box center [162, 36] width 81 height 14
click at [147, 122] on span "19" at bounding box center [145, 122] width 5 height 5
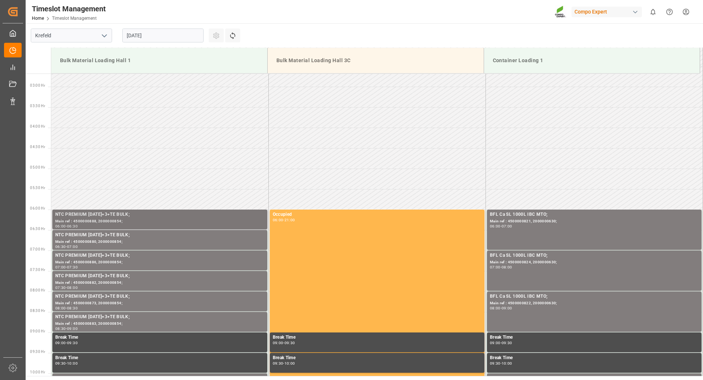
scroll to position [220, 0]
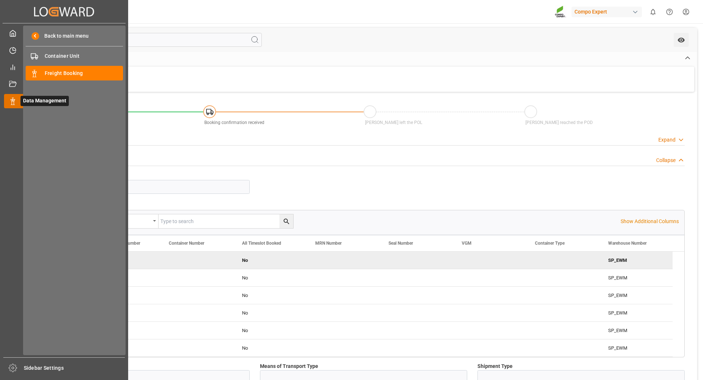
scroll to position [73, 0]
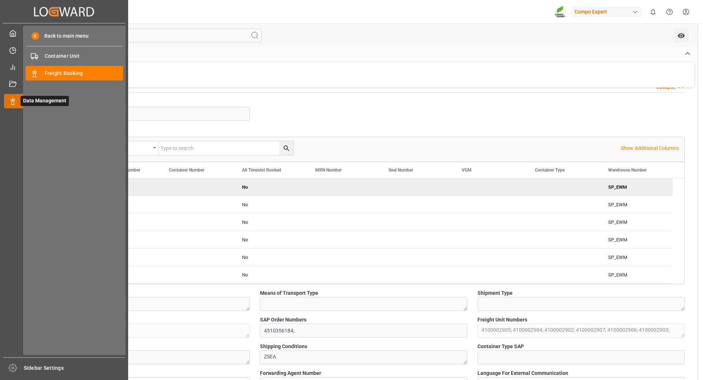
click at [13, 104] on icon at bounding box center [12, 101] width 7 height 7
click at [55, 76] on span "Freight Booking" at bounding box center [84, 74] width 79 height 8
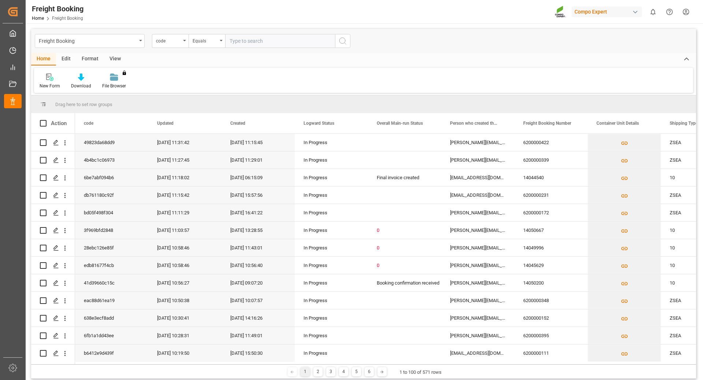
click at [183, 43] on div "code" at bounding box center [170, 41] width 37 height 14
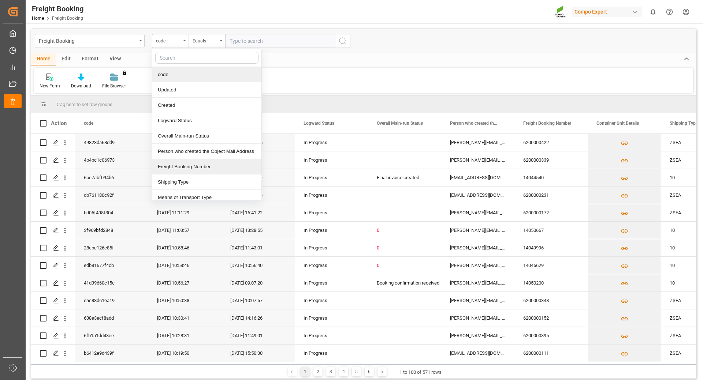
click at [172, 165] on div "Freight Booking Number" at bounding box center [206, 166] width 109 height 15
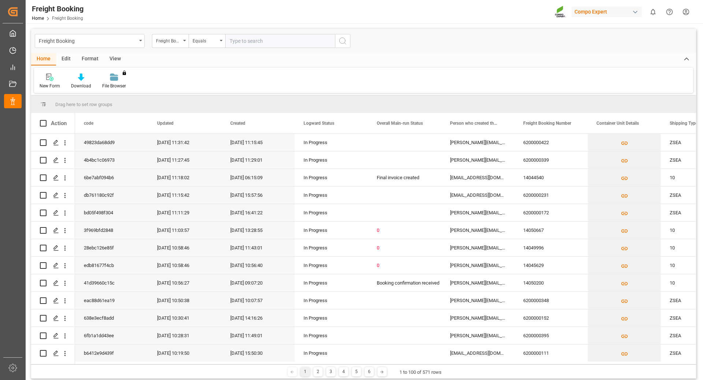
click at [263, 42] on input "text" at bounding box center [280, 41] width 110 height 14
type input "6200000441"
click at [343, 42] on icon "search button" at bounding box center [342, 41] width 9 height 9
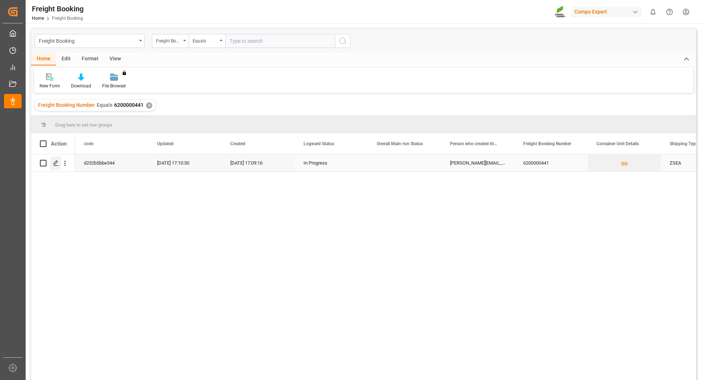
click at [55, 164] on polygon "Press SPACE to select this row." at bounding box center [56, 163] width 4 height 4
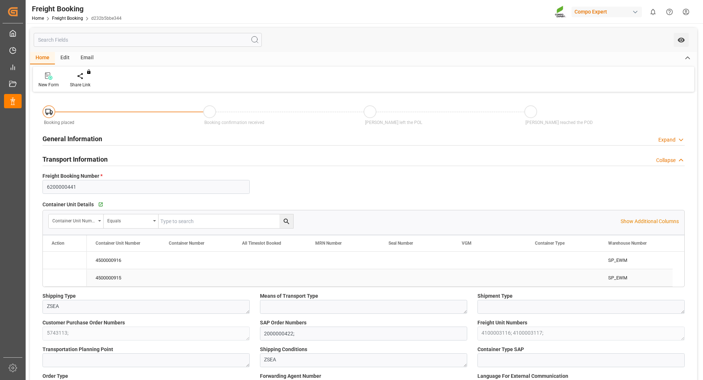
type input "CLSAI"
type input "0"
type input "43394.4"
type input "08.08.2025 01:00"
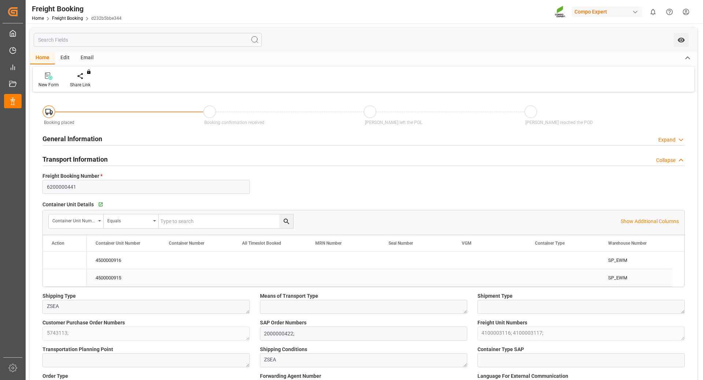
type input "05.08.2025 17:09"
click at [58, 258] on icon "Press SPACE to select this row." at bounding box center [59, 261] width 8 height 8
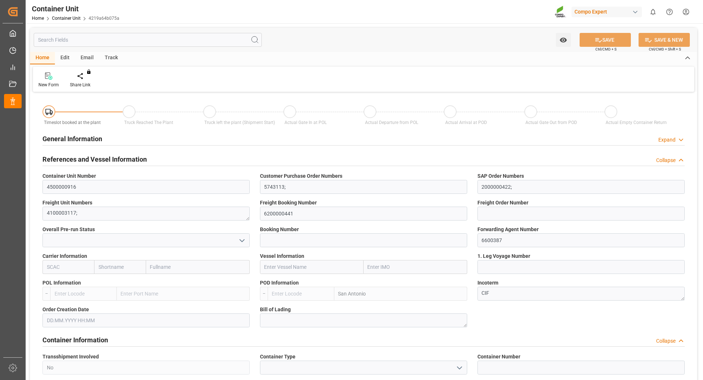
type input "CLSAI"
type input "0"
type input "21697.2"
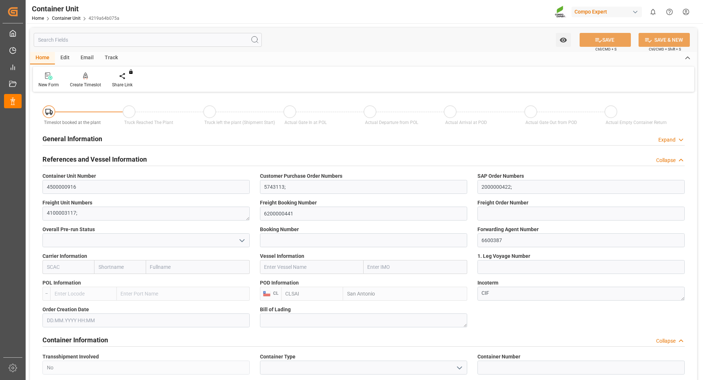
type input "[DATE]"
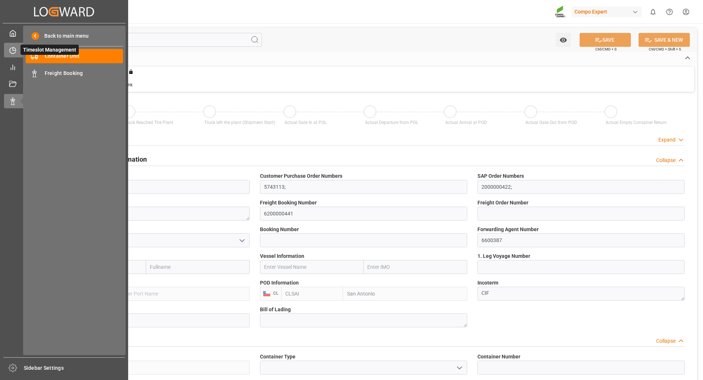
click at [12, 50] on icon at bounding box center [12, 50] width 7 height 7
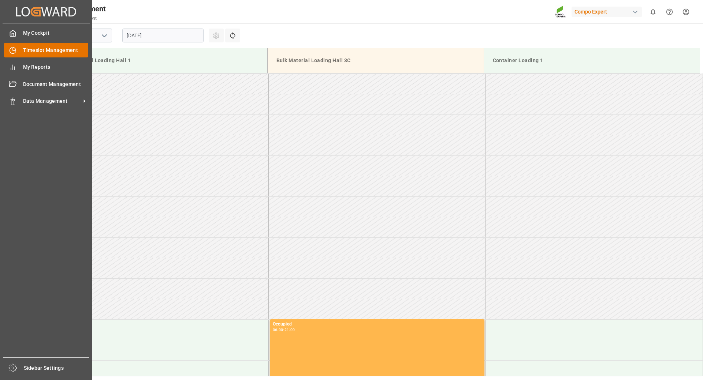
scroll to position [446, 0]
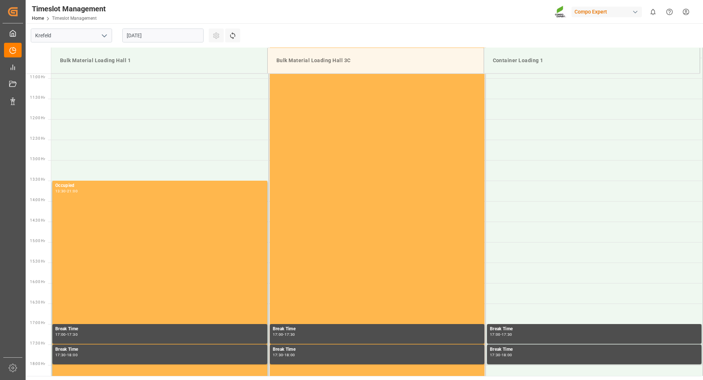
click at [168, 38] on input "[DATE]" at bounding box center [162, 36] width 81 height 14
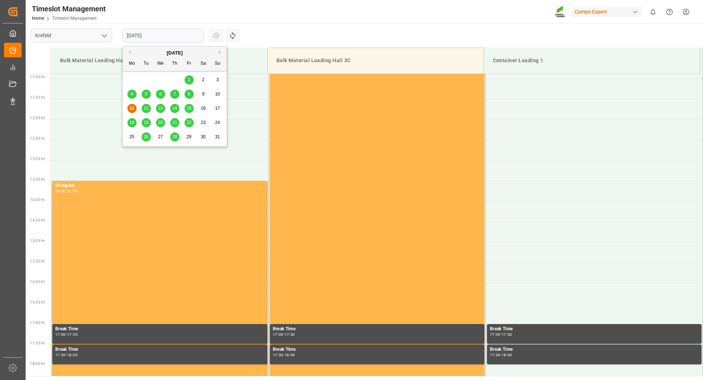
click at [144, 123] on span "19" at bounding box center [145, 122] width 5 height 5
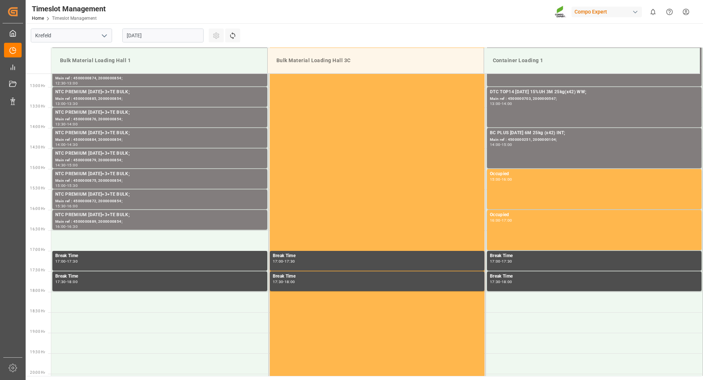
scroll to position [593, 0]
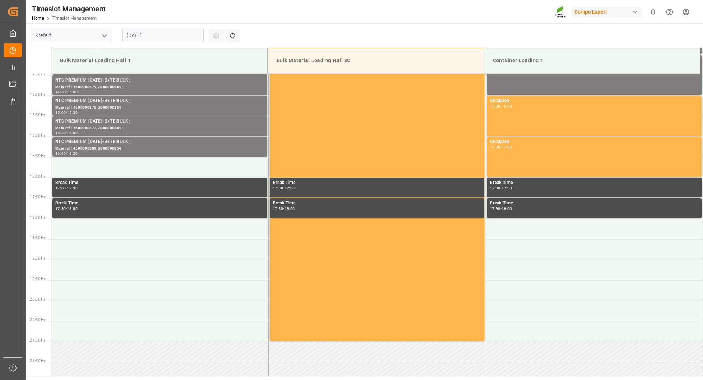
click at [182, 36] on input "[DATE]" at bounding box center [162, 36] width 81 height 14
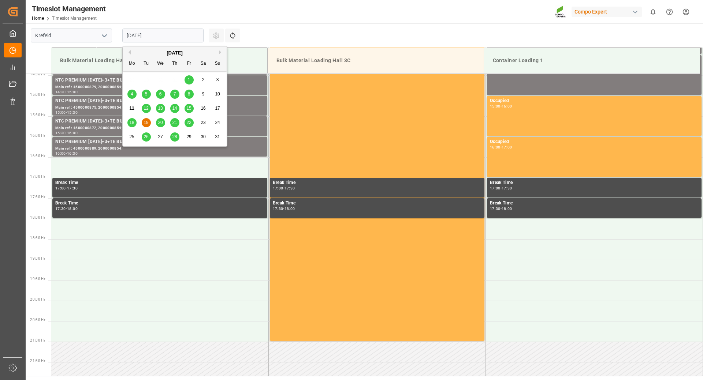
click at [160, 123] on span "20" at bounding box center [160, 122] width 5 height 5
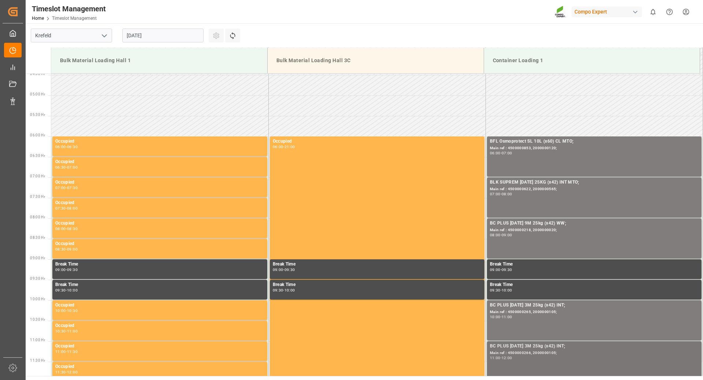
scroll to position [403, 0]
